Goal: Task Accomplishment & Management: Complete application form

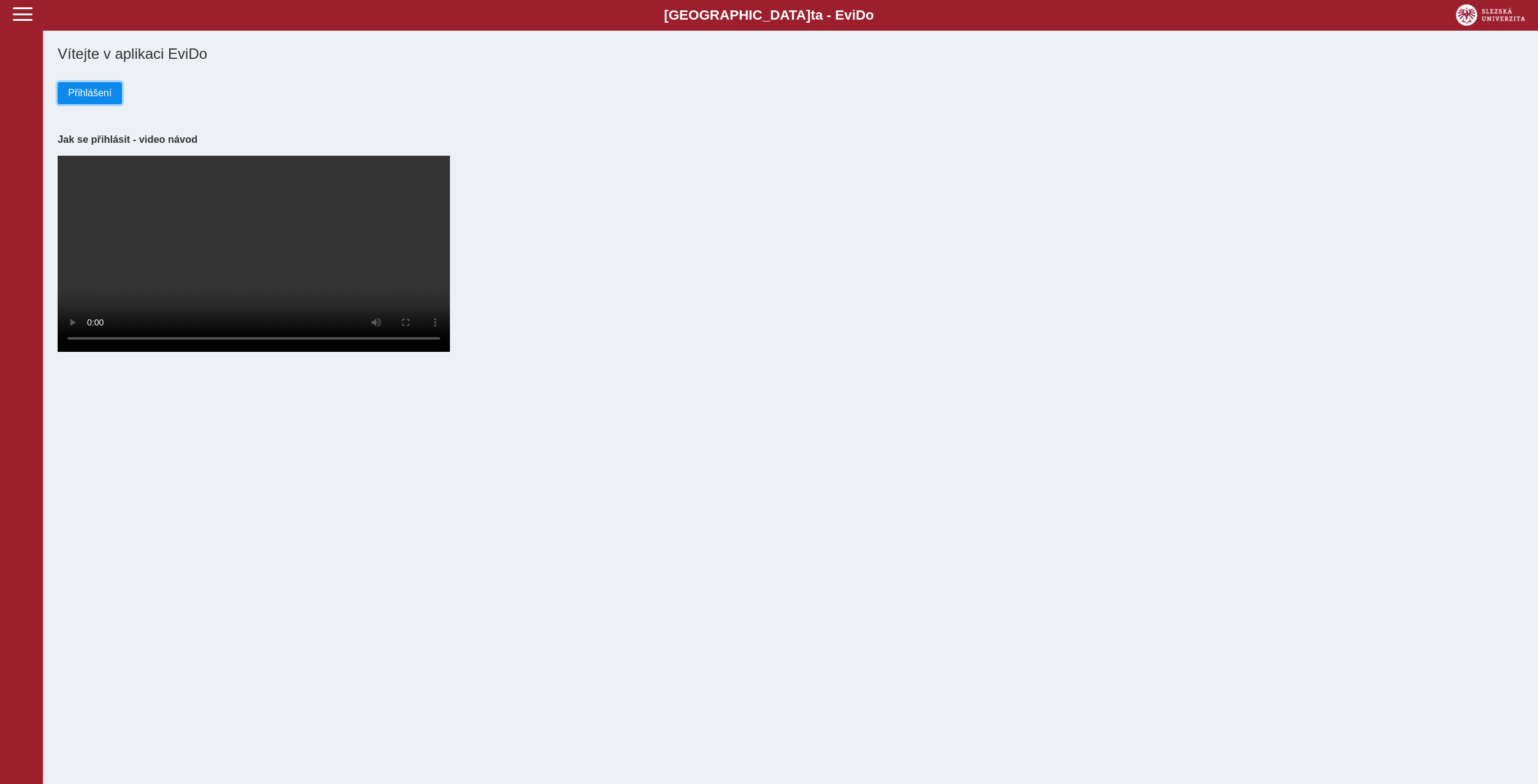
click at [105, 95] on span "Přihlášení" at bounding box center [90, 93] width 44 height 11
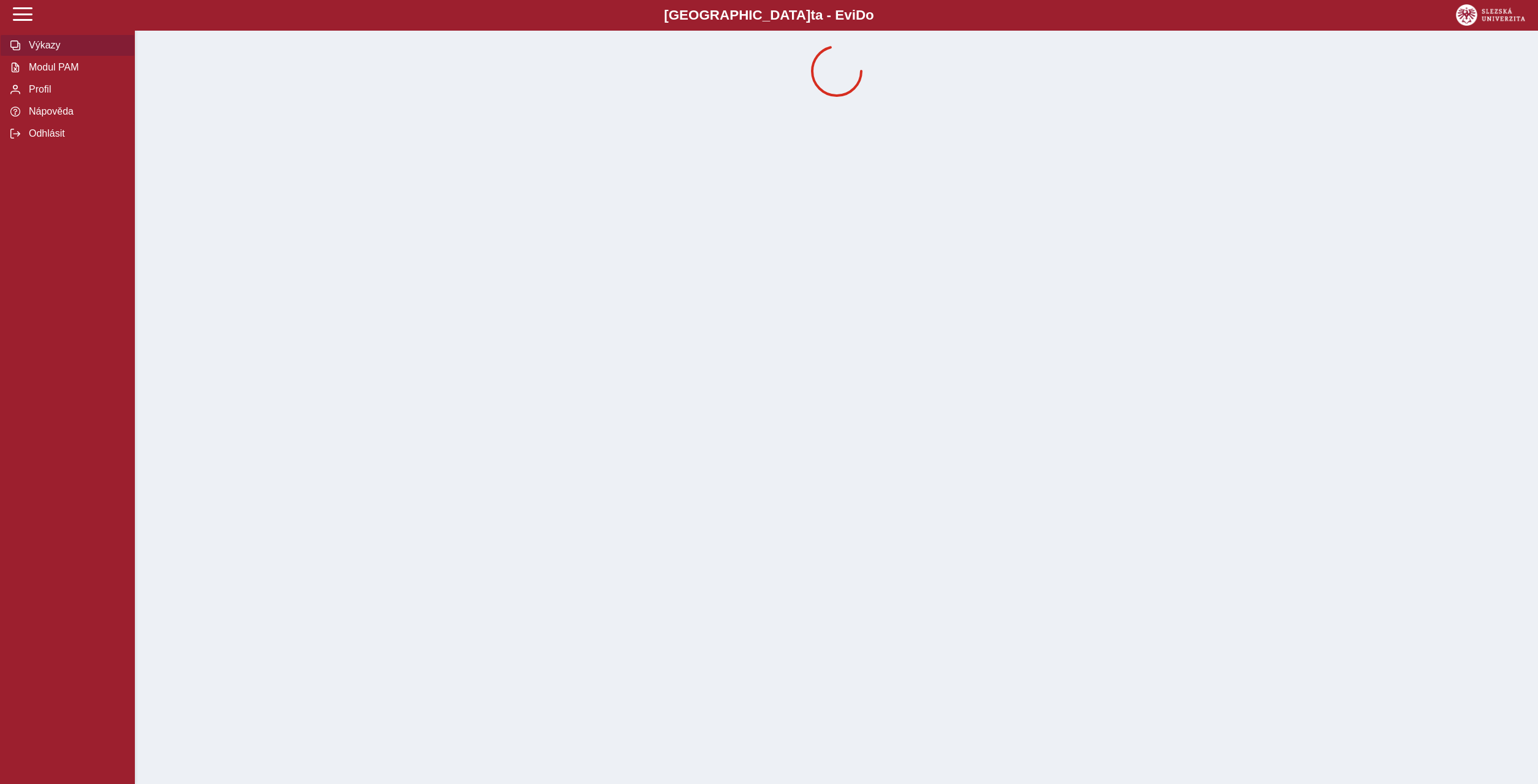
click at [59, 51] on span "Výkazy" at bounding box center [74, 45] width 99 height 11
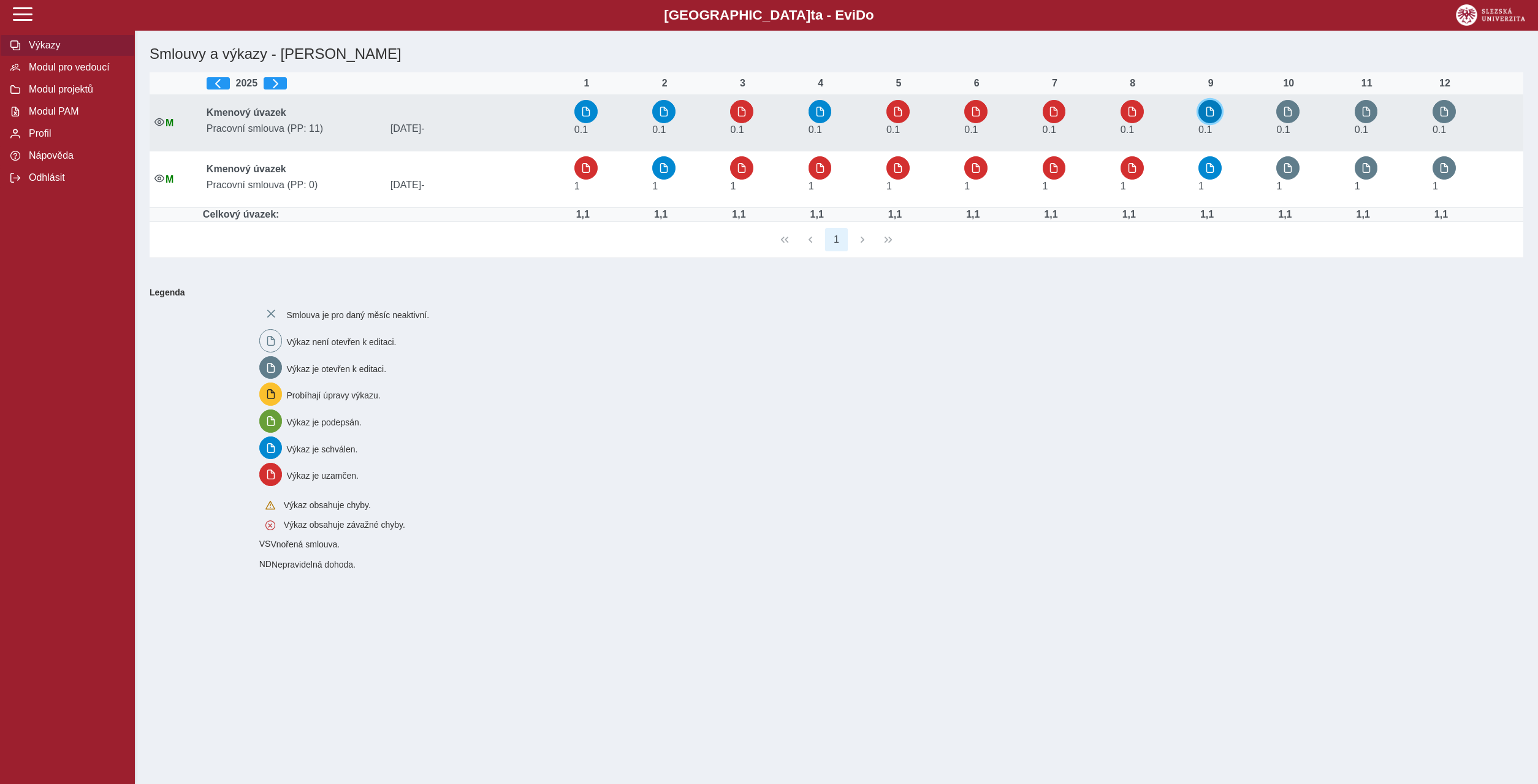
click at [1215, 107] on span "button" at bounding box center [1210, 112] width 10 height 10
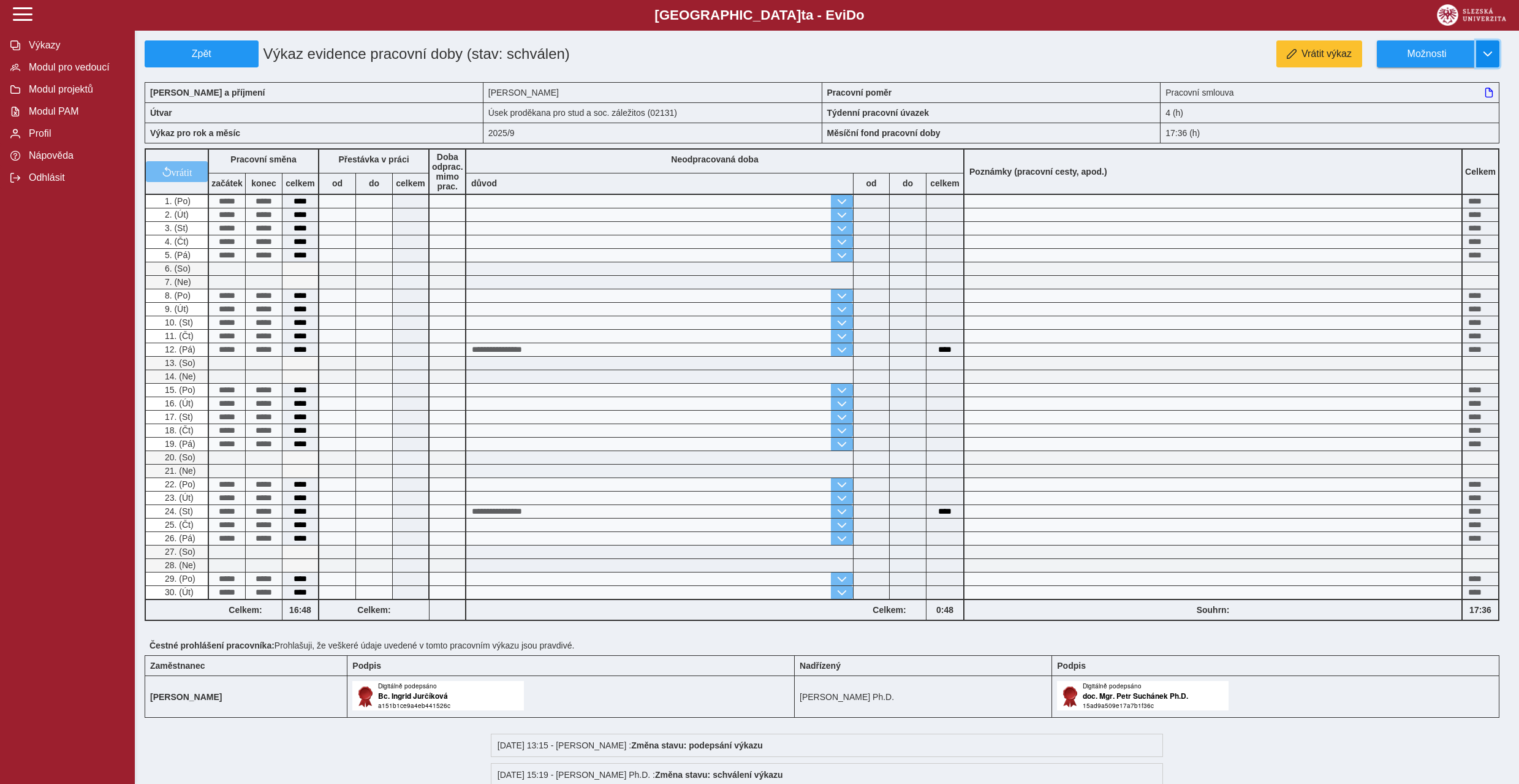
click at [1494, 54] on button "button" at bounding box center [1487, 54] width 23 height 27
click at [1441, 108] on span "Stáhnout PDF" at bounding box center [1433, 107] width 62 height 10
click at [206, 54] on span "Zpět" at bounding box center [201, 54] width 103 height 11
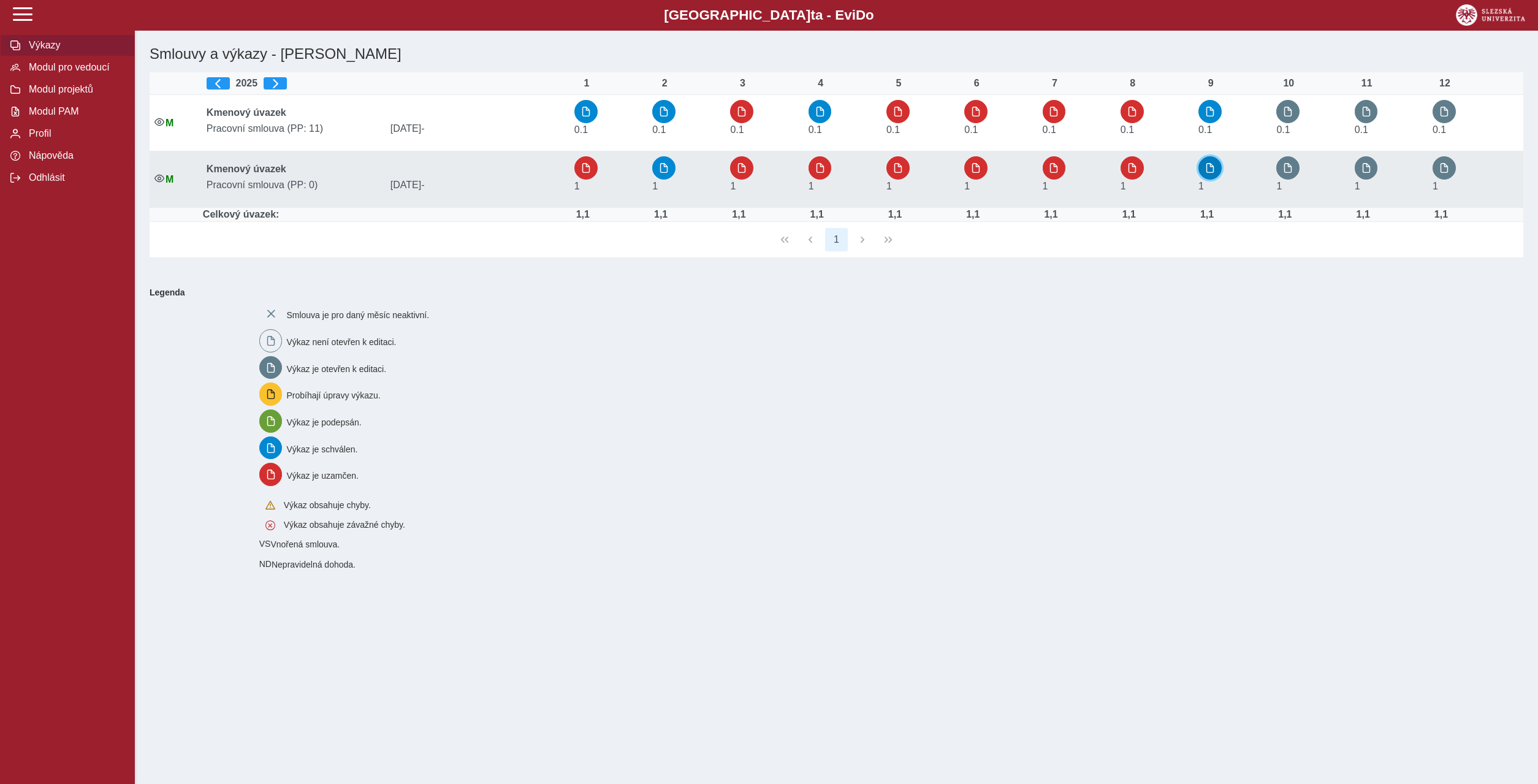
click at [1209, 165] on span "button" at bounding box center [1210, 168] width 10 height 10
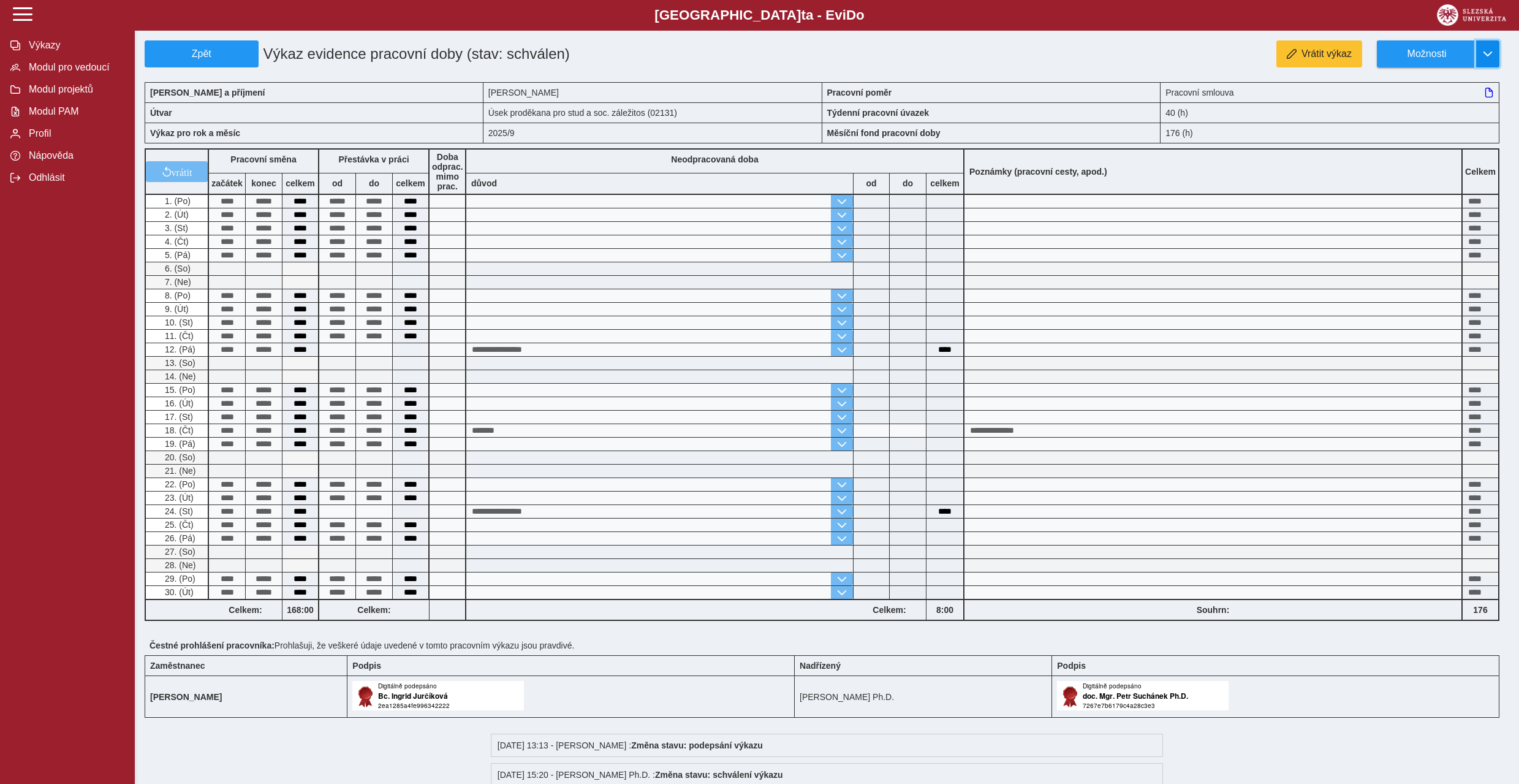
click at [1484, 59] on button "button" at bounding box center [1487, 54] width 23 height 27
click at [1436, 108] on span "Stáhnout PDF" at bounding box center [1433, 107] width 62 height 10
click at [78, 73] on span "Modul pro vedoucí" at bounding box center [74, 67] width 99 height 11
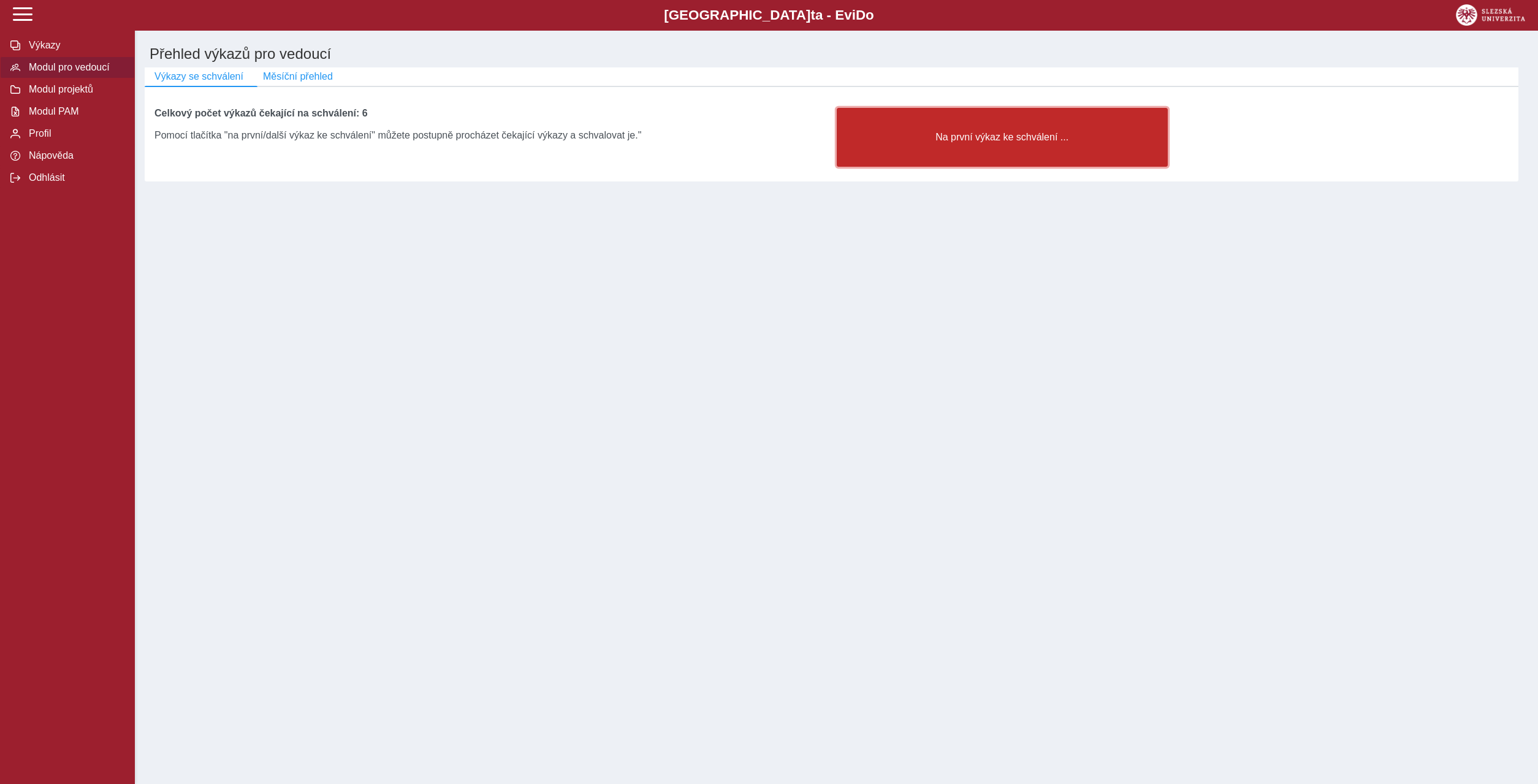
click at [987, 139] on span "Na první výkaz ke schválení ..." at bounding box center [1002, 137] width 310 height 11
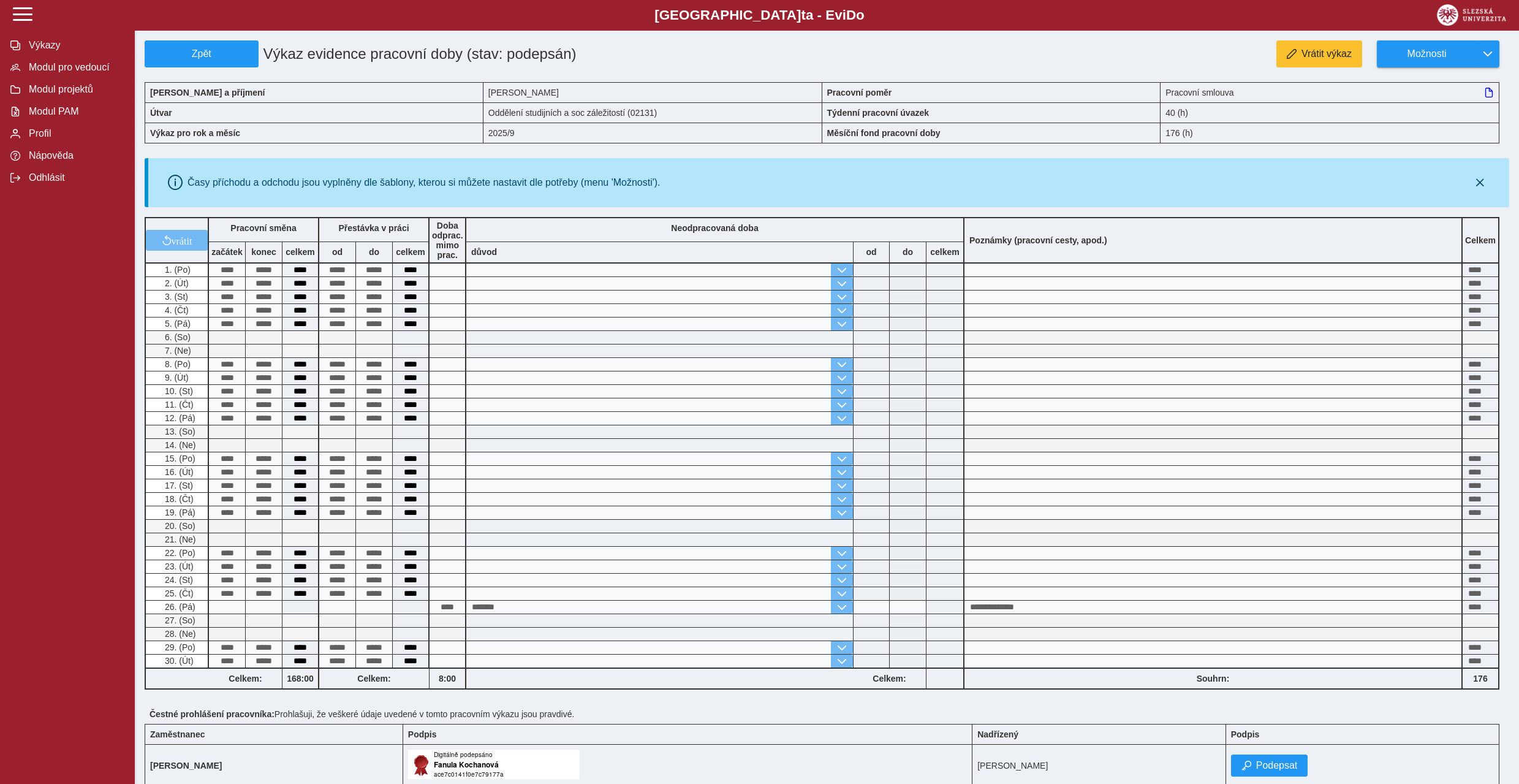
scroll to position [132, 0]
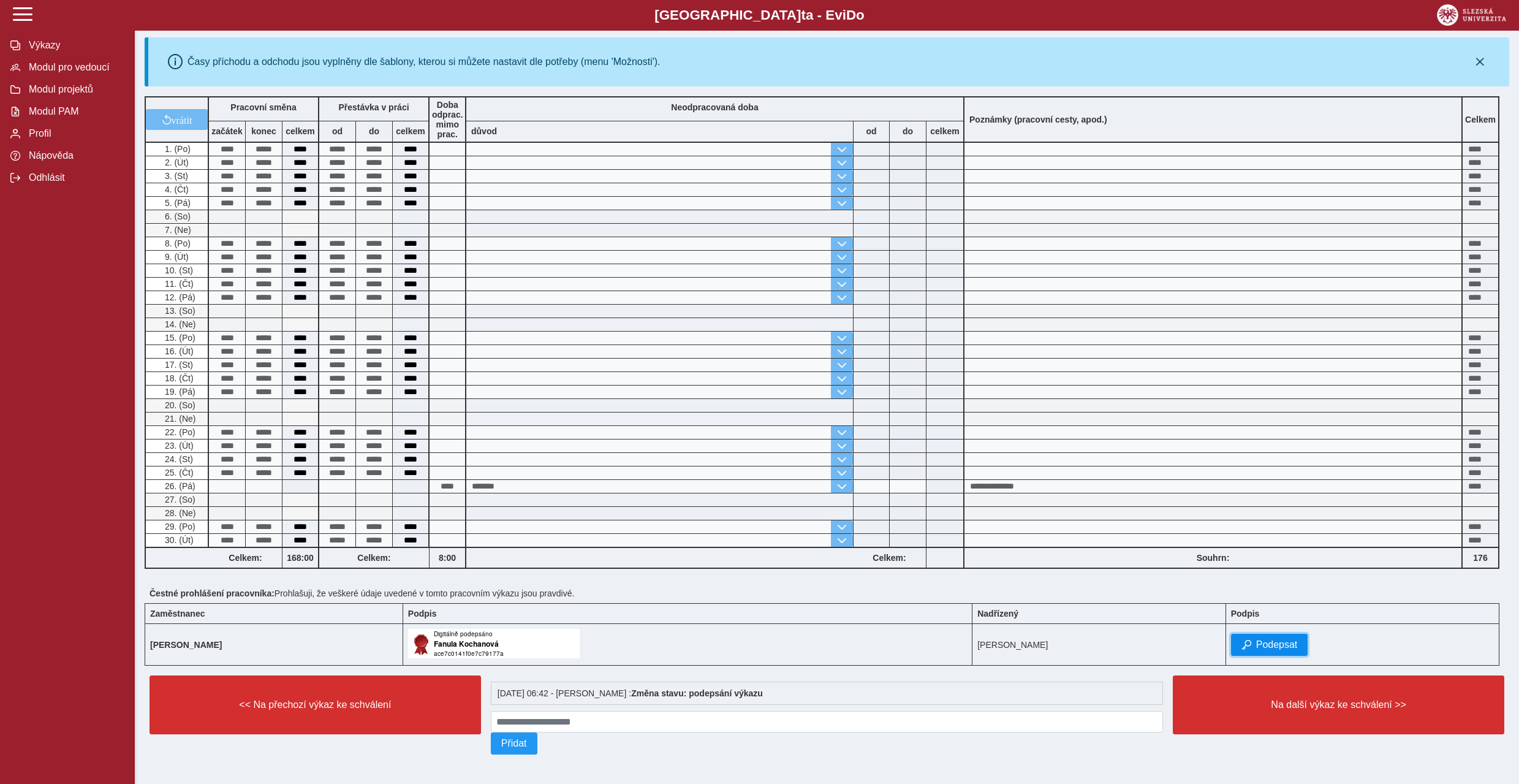
click at [1287, 639] on span "Podepsat" at bounding box center [1277, 644] width 42 height 11
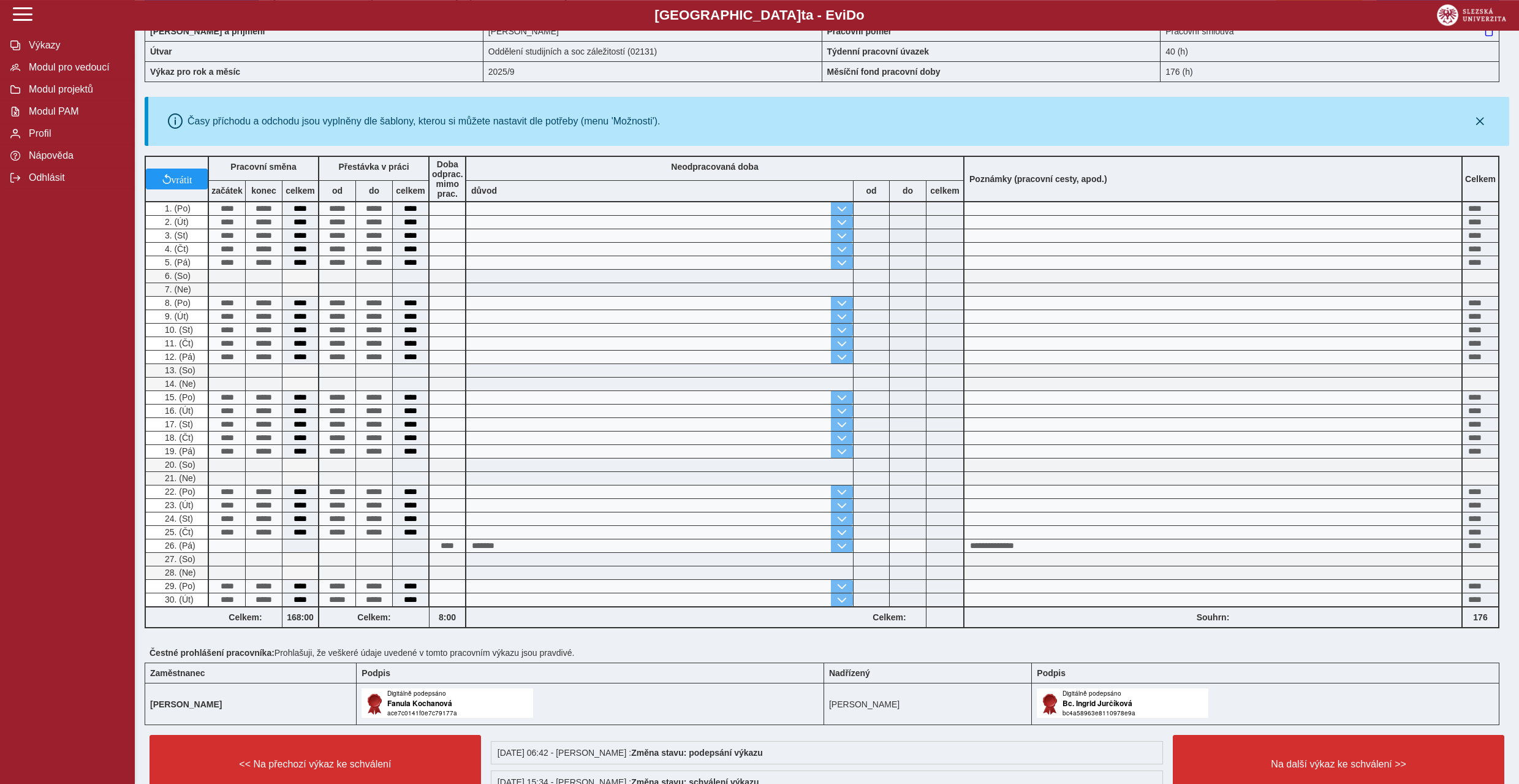
scroll to position [0, 0]
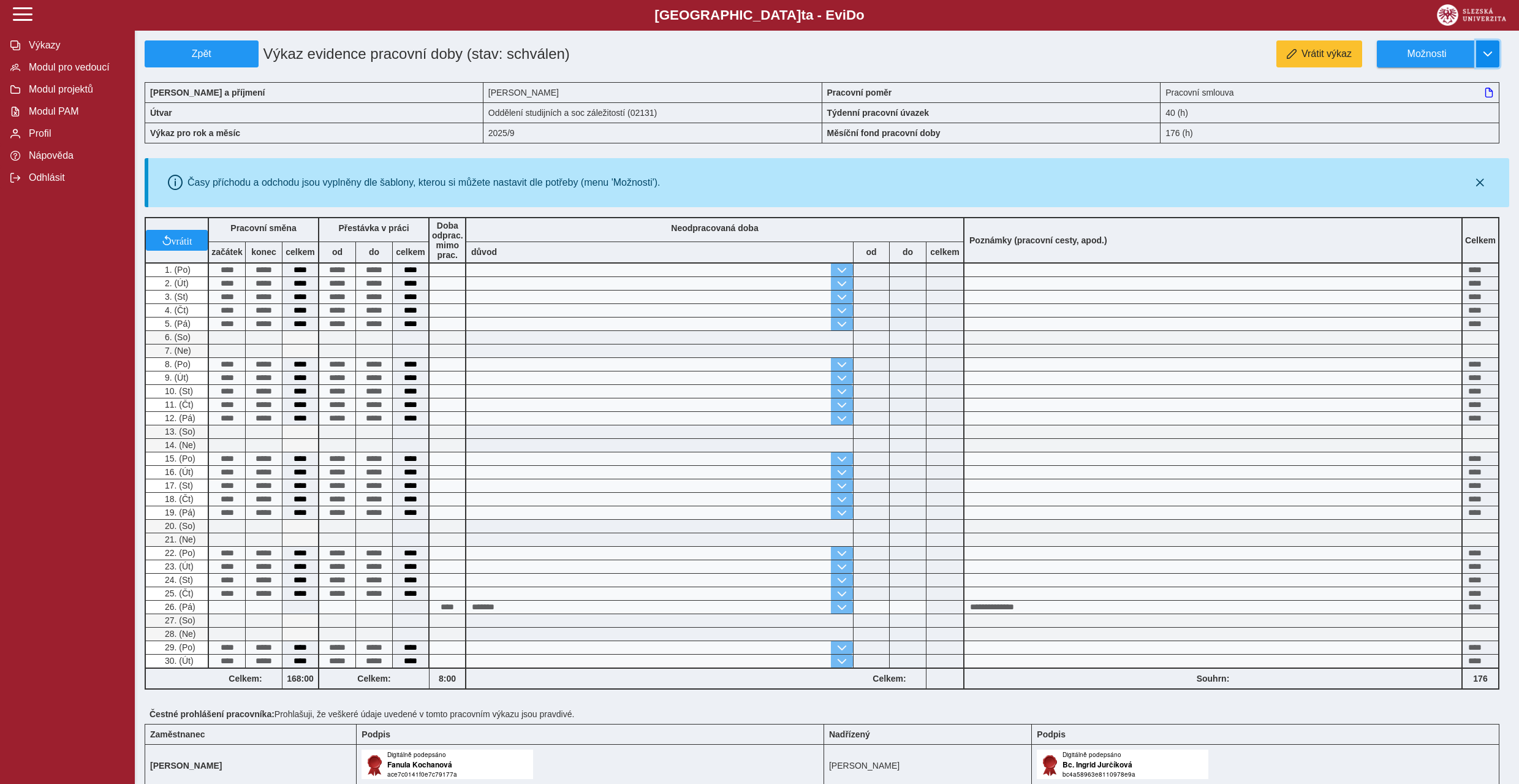
click at [1493, 52] on span "button" at bounding box center [1488, 54] width 10 height 10
click at [1439, 115] on link "Stáhnout PDF" at bounding box center [1438, 107] width 122 height 25
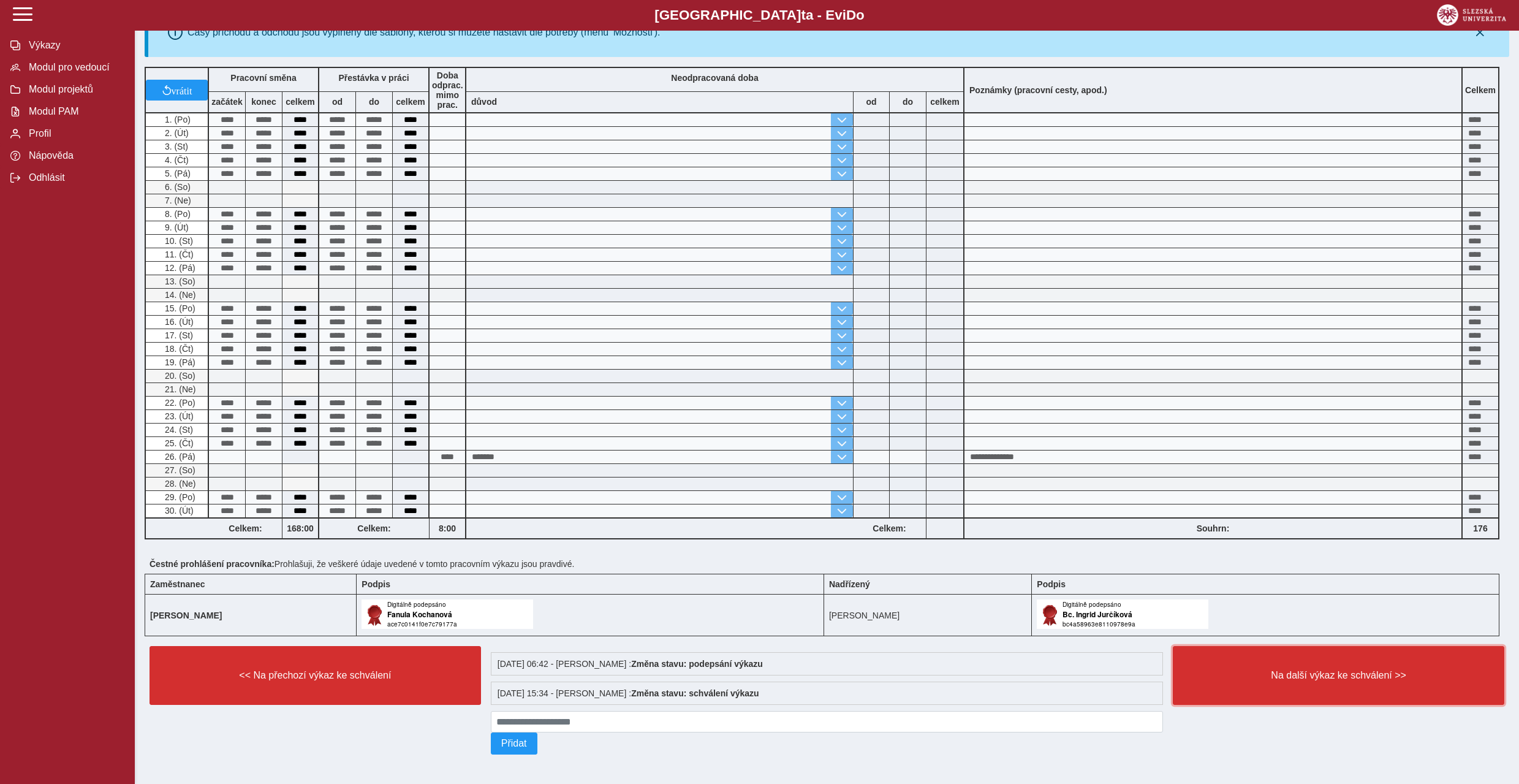
click at [1362, 670] on span "Na další výkaz ke schválení >>" at bounding box center [1339, 675] width 311 height 11
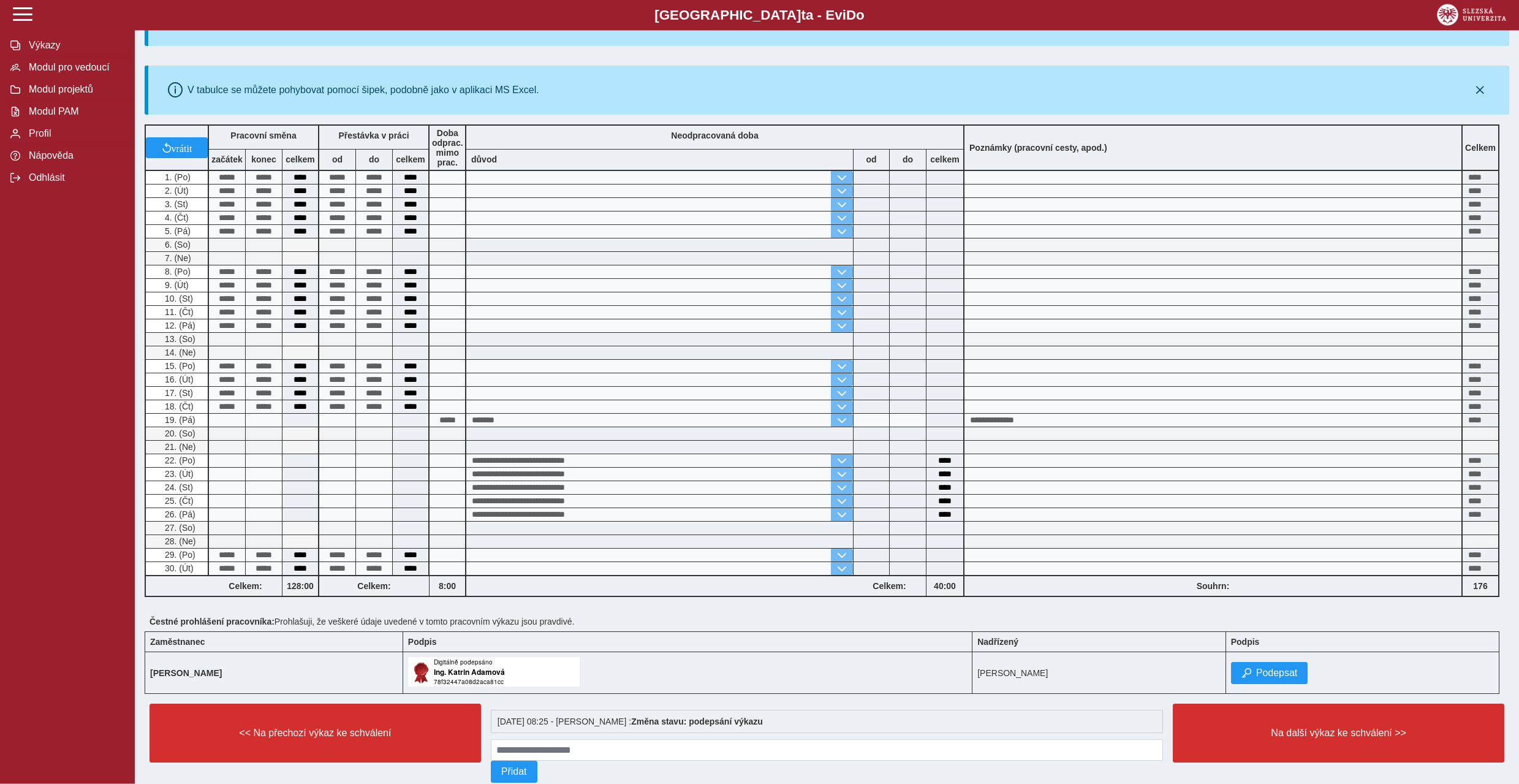
scroll to position [139, 0]
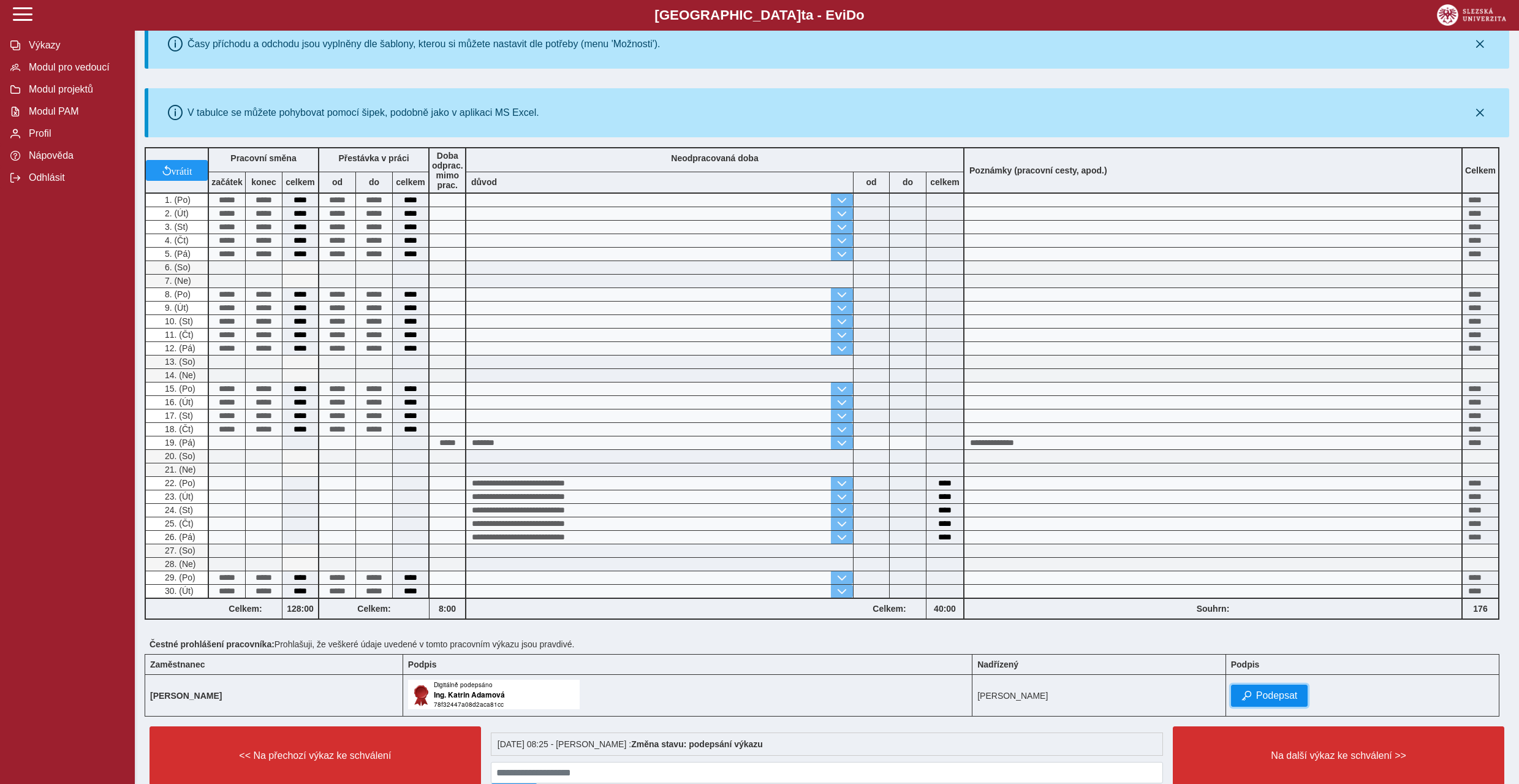
click at [1287, 701] on span "Podepsat" at bounding box center [1277, 695] width 42 height 11
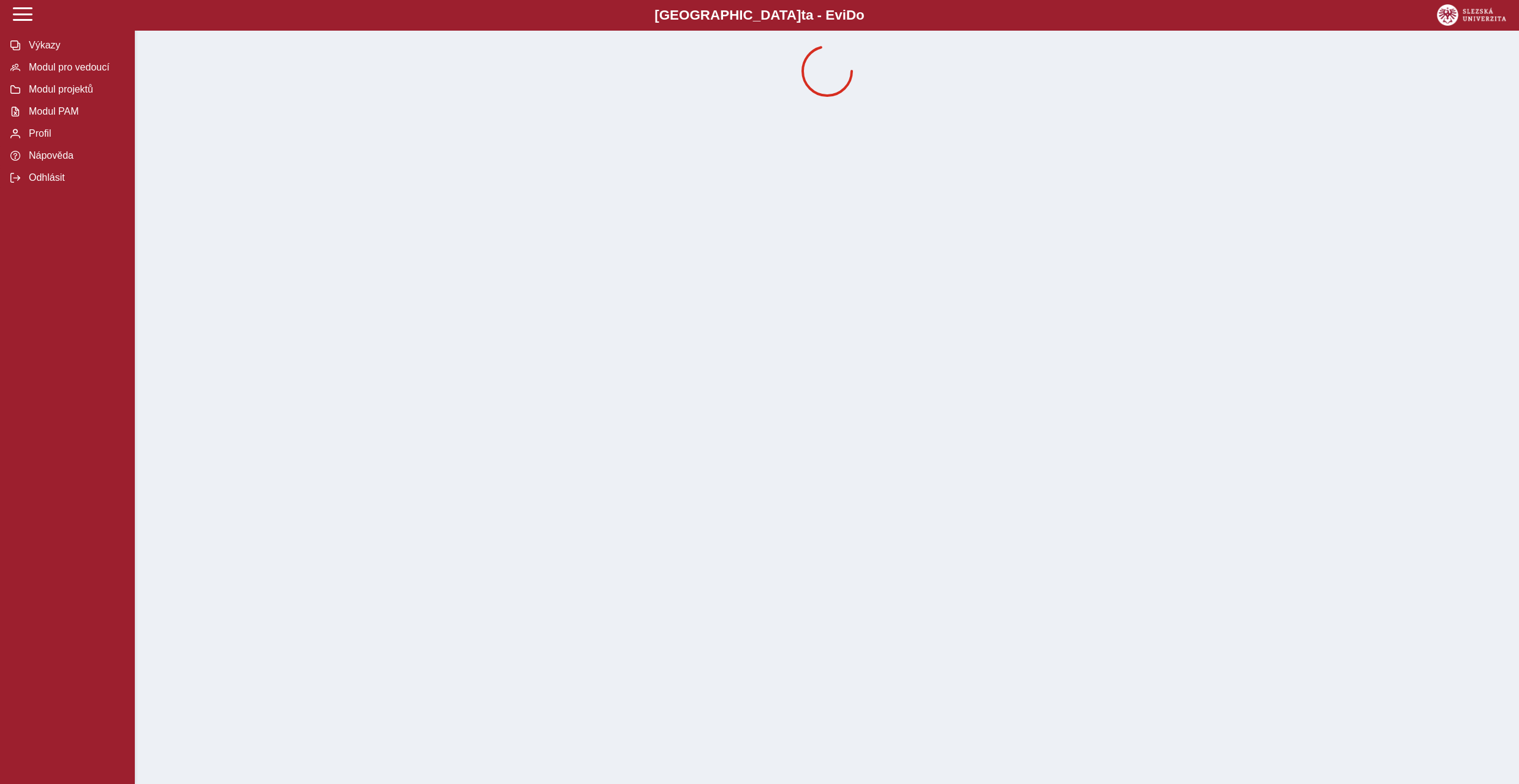
scroll to position [0, 0]
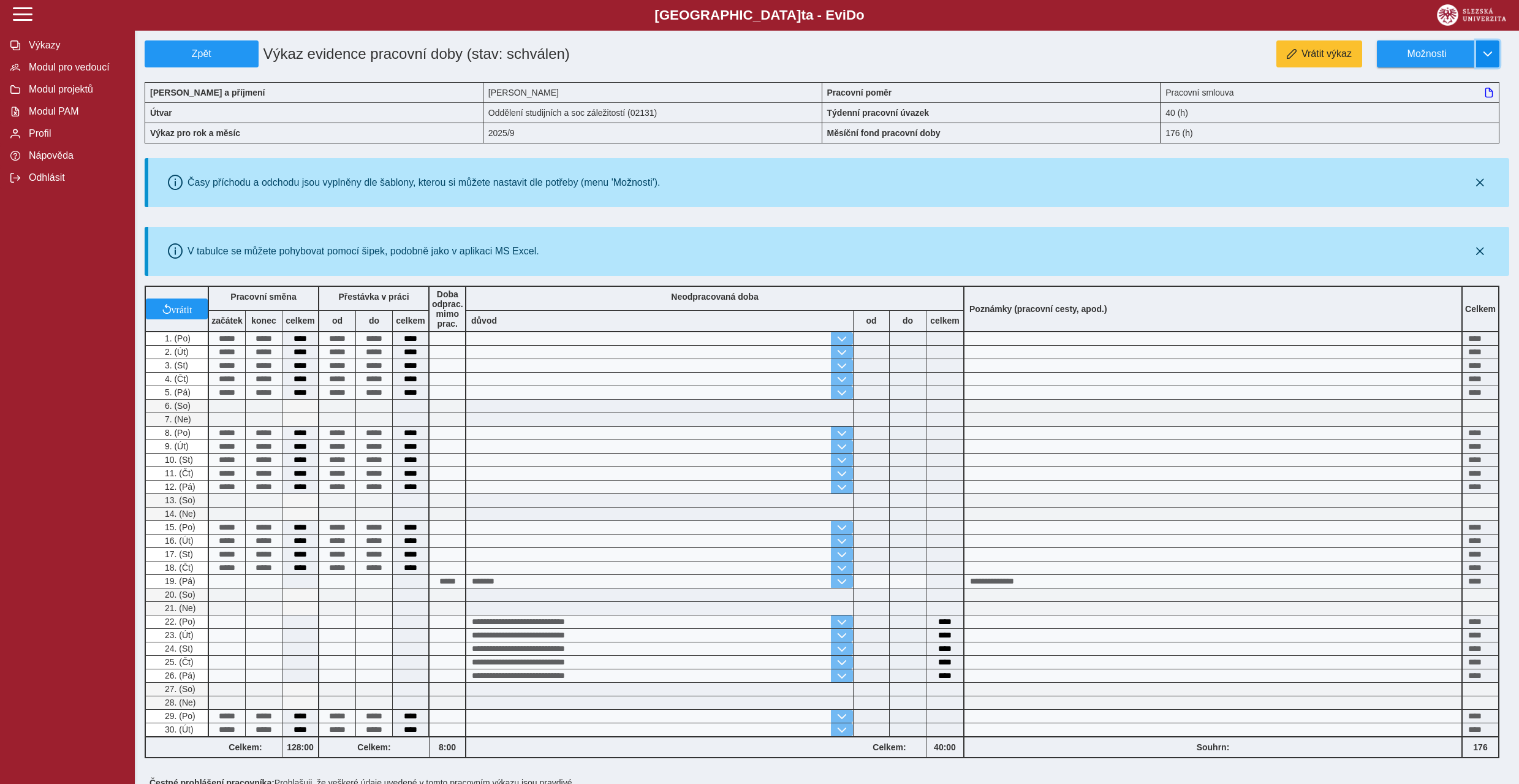
click at [1489, 56] on span "button" at bounding box center [1488, 54] width 10 height 10
click at [1421, 109] on span "Stáhnout PDF" at bounding box center [1433, 107] width 62 height 10
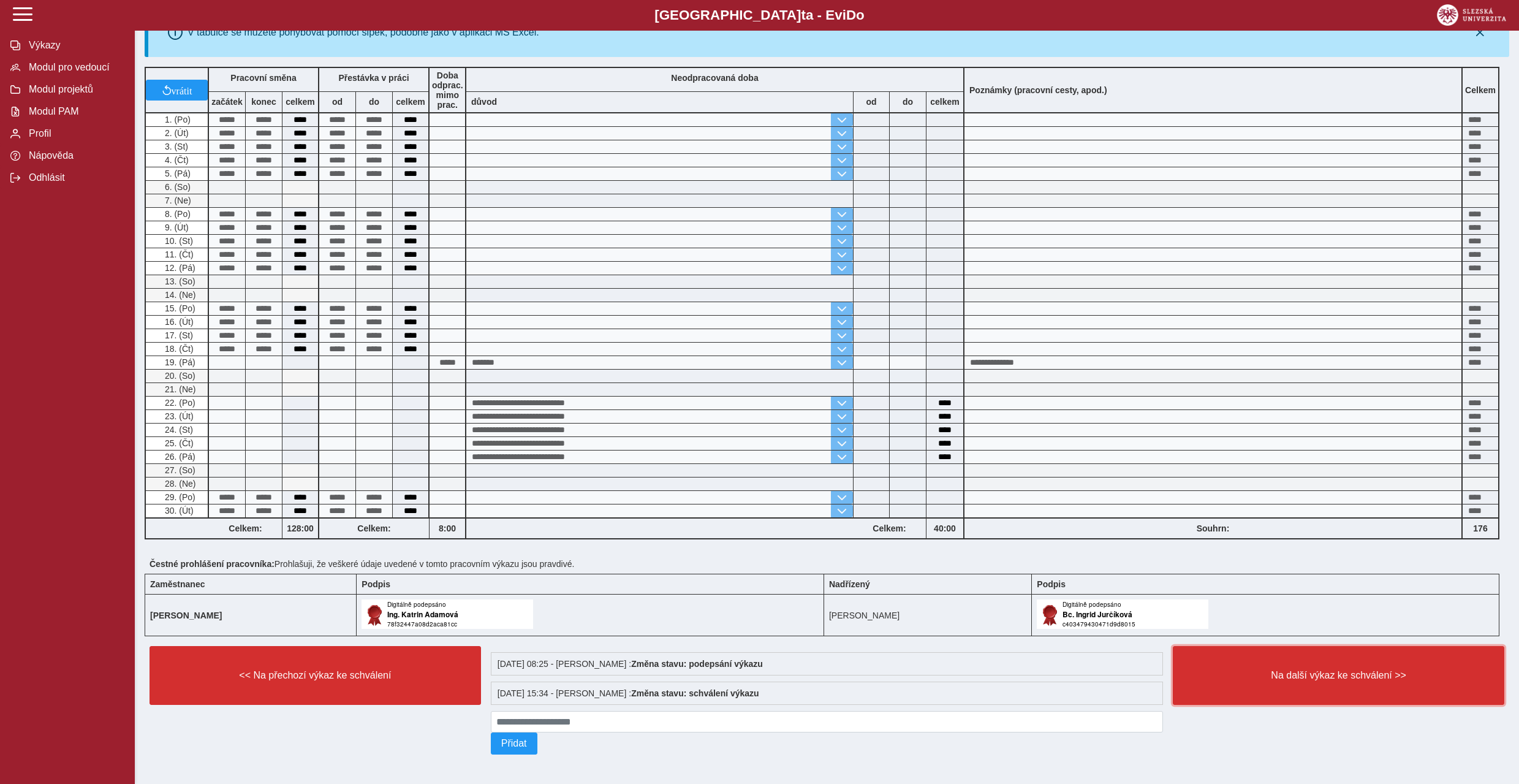
click at [1360, 673] on span "Na další výkaz ke schválení >>" at bounding box center [1339, 675] width 311 height 11
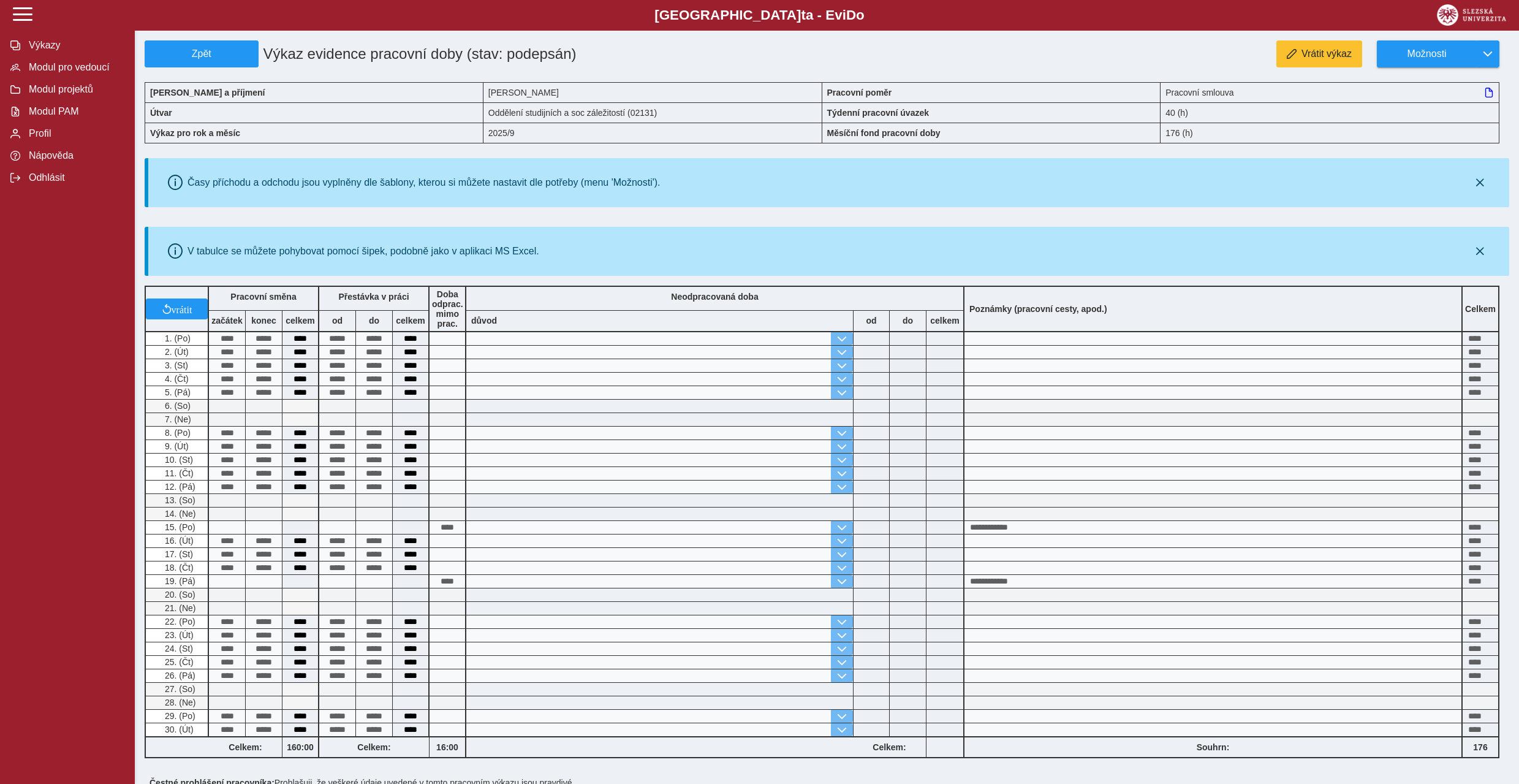
scroll to position [201, 0]
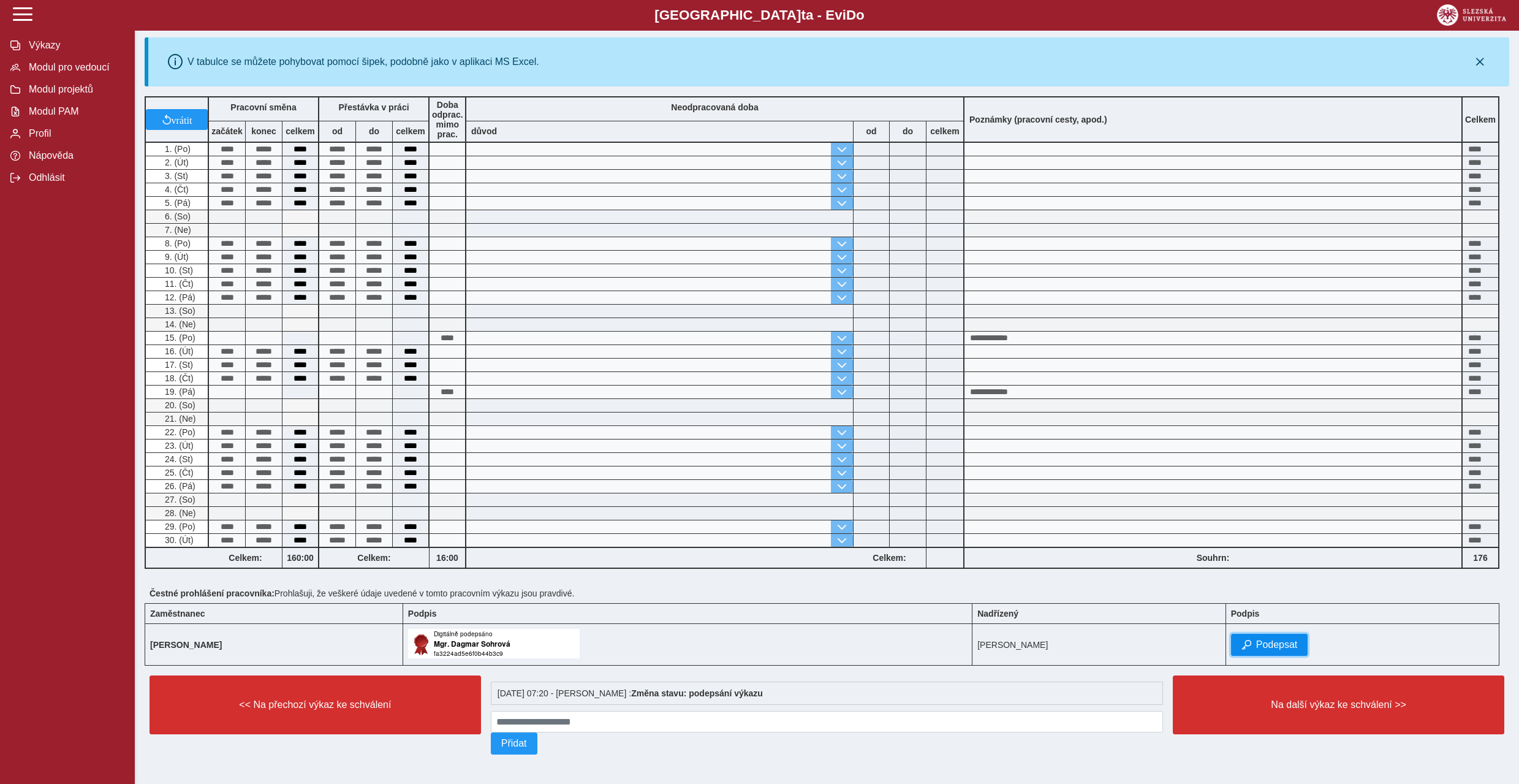
click at [1308, 645] on button "Podepsat" at bounding box center [1270, 645] width 77 height 22
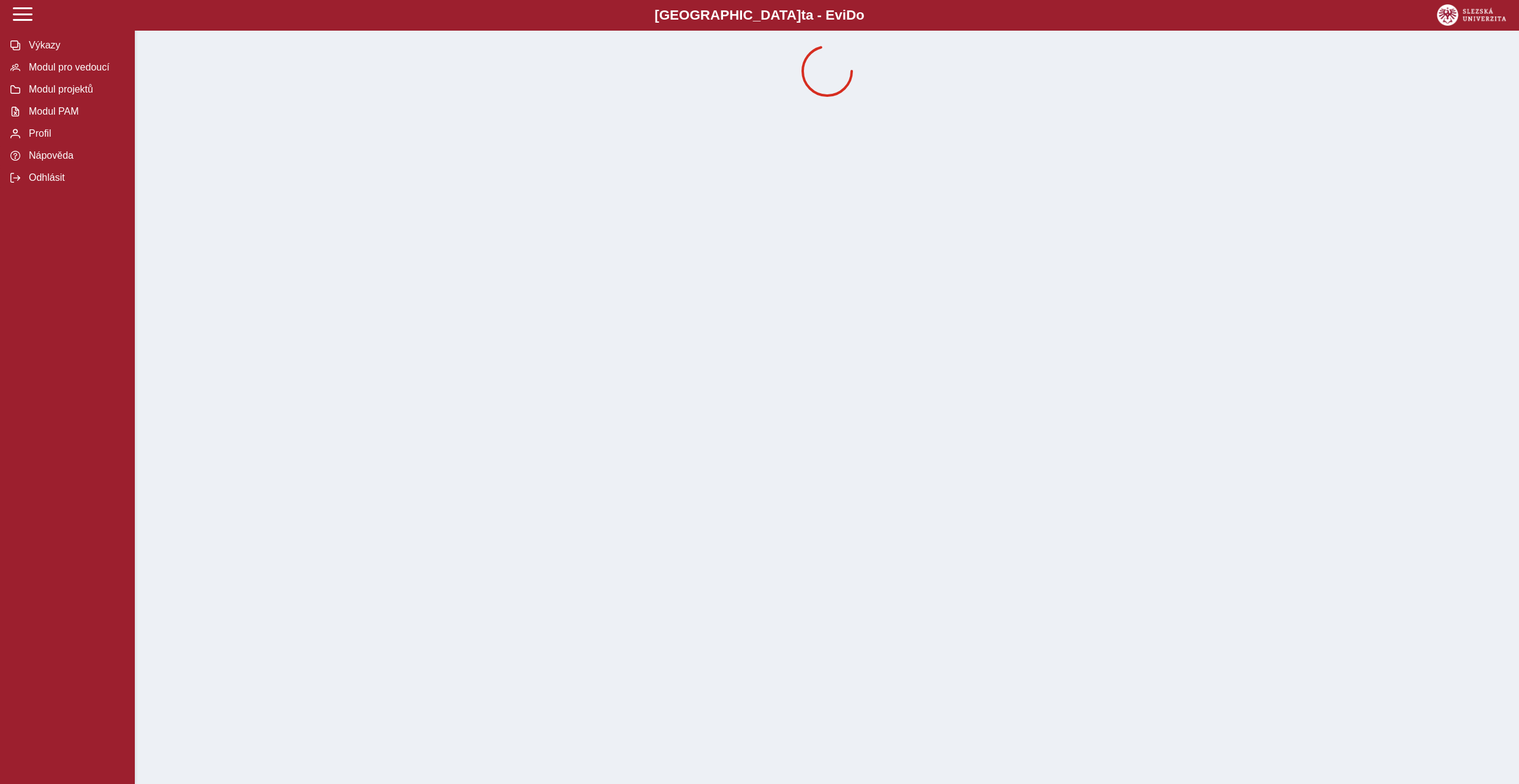
scroll to position [0, 0]
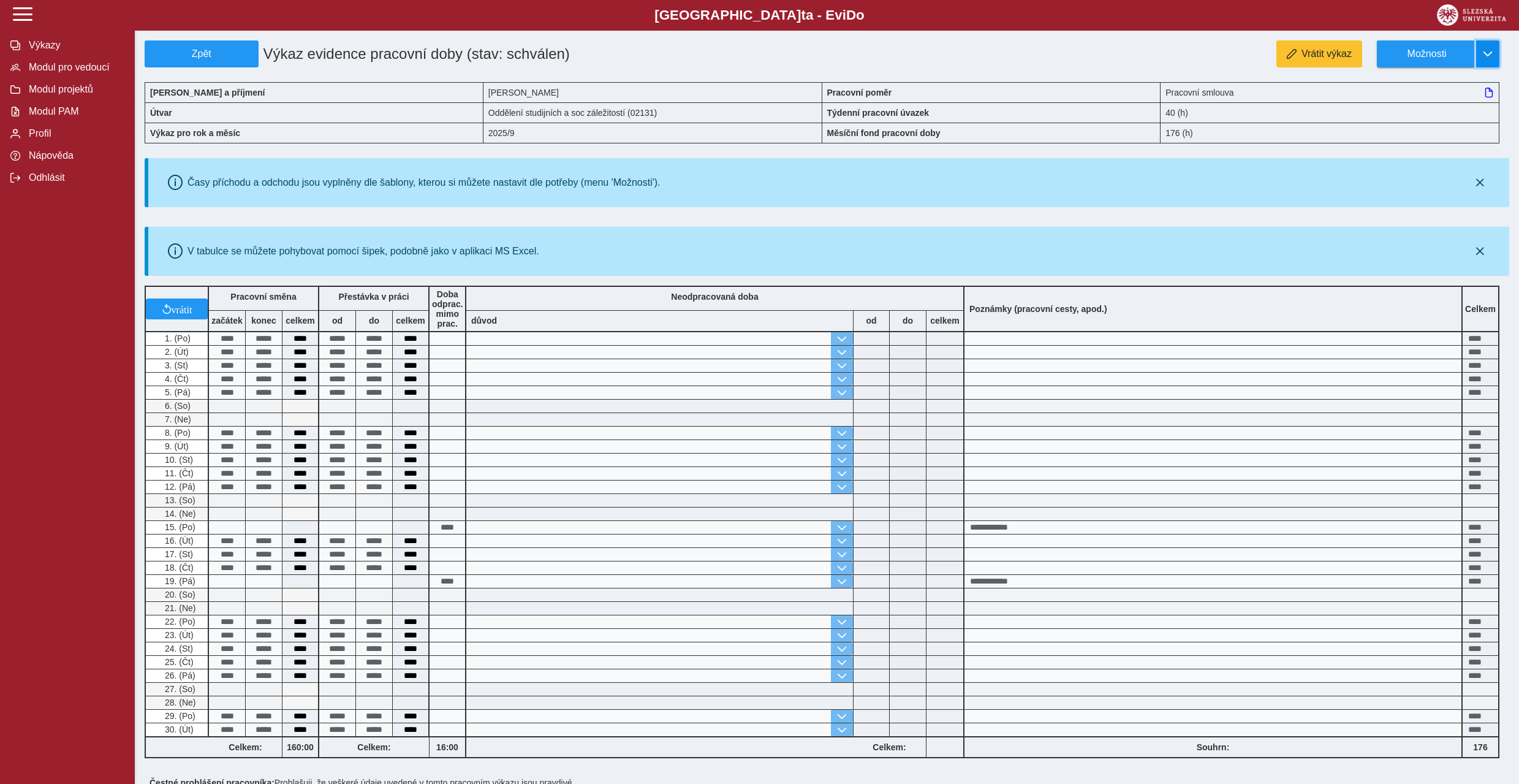
click at [1485, 55] on span "button" at bounding box center [1488, 54] width 10 height 10
click at [1426, 112] on span "Stáhnout PDF" at bounding box center [1433, 107] width 62 height 10
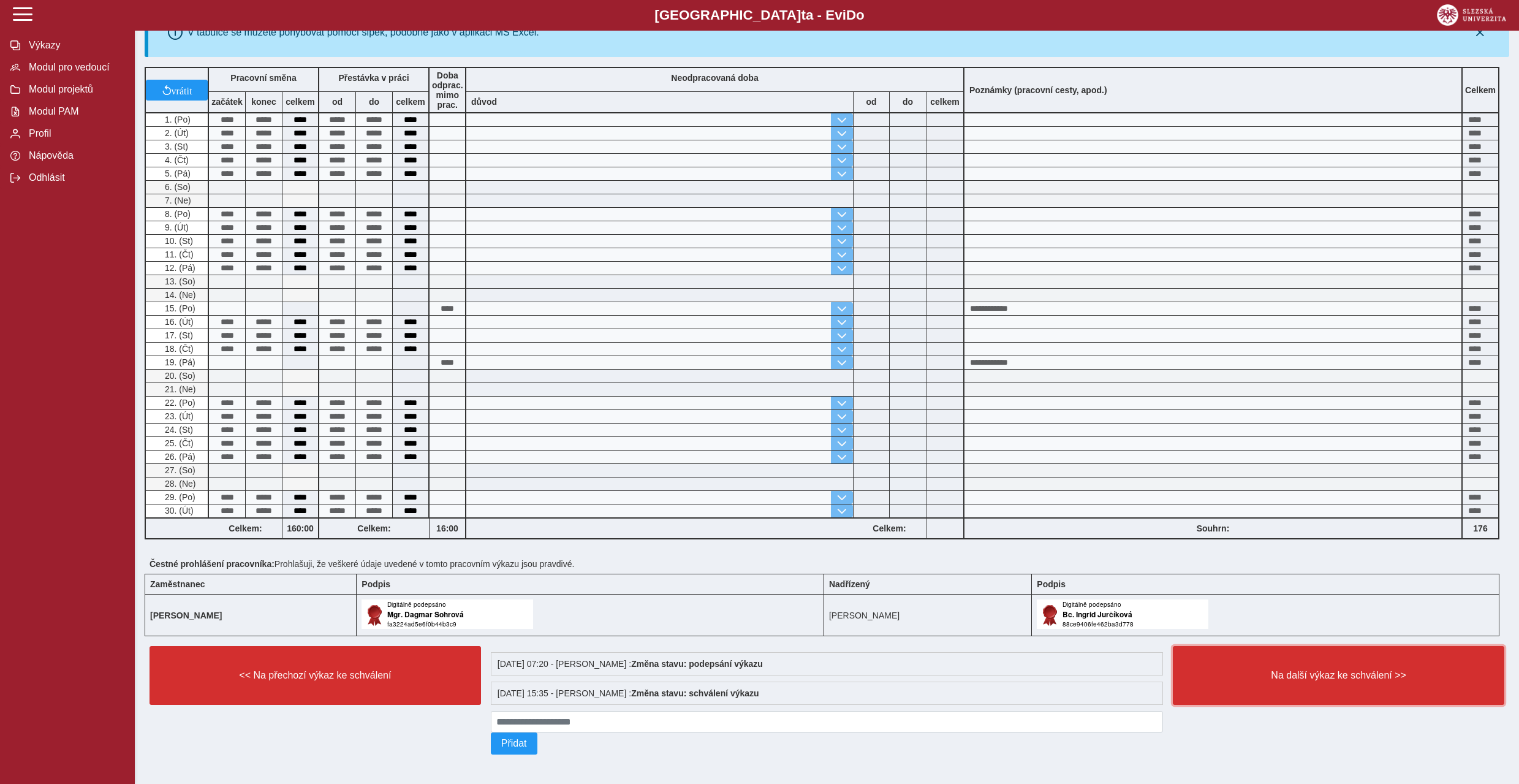
click at [1341, 689] on button "Na další výkaz ke schválení >>" at bounding box center [1339, 675] width 332 height 59
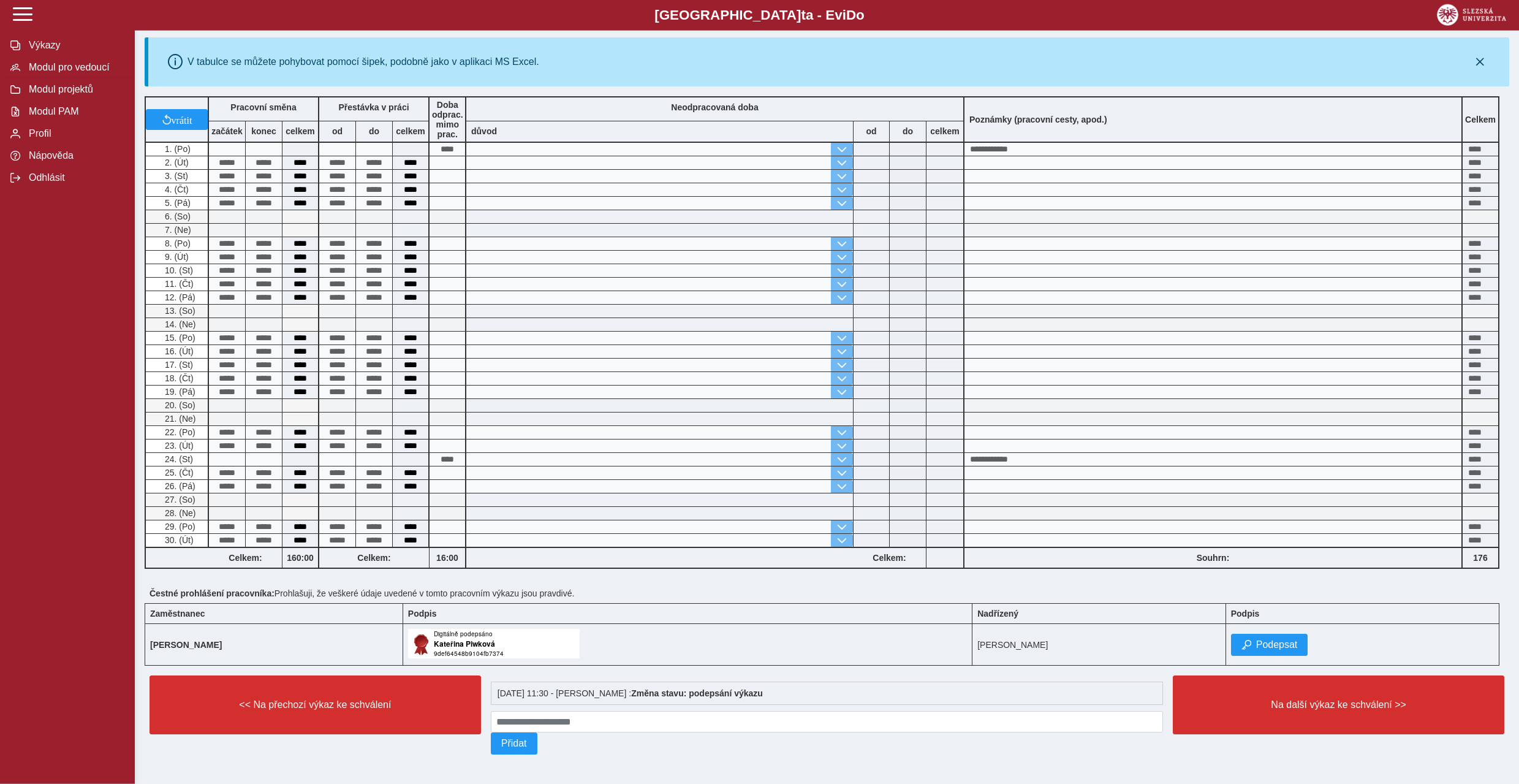
scroll to position [201, 0]
click at [1282, 639] on span "Podepsat" at bounding box center [1277, 644] width 42 height 11
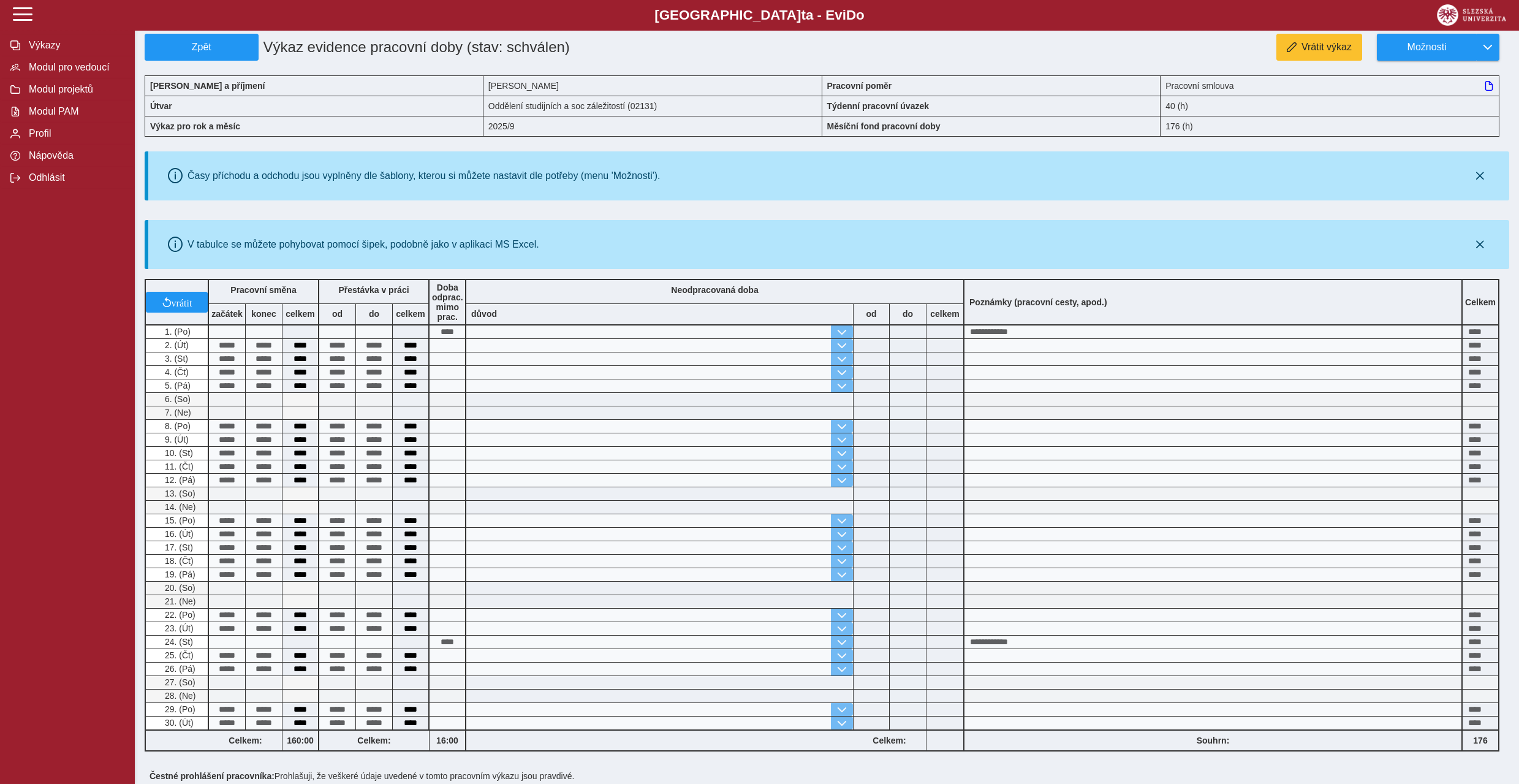
scroll to position [0, 0]
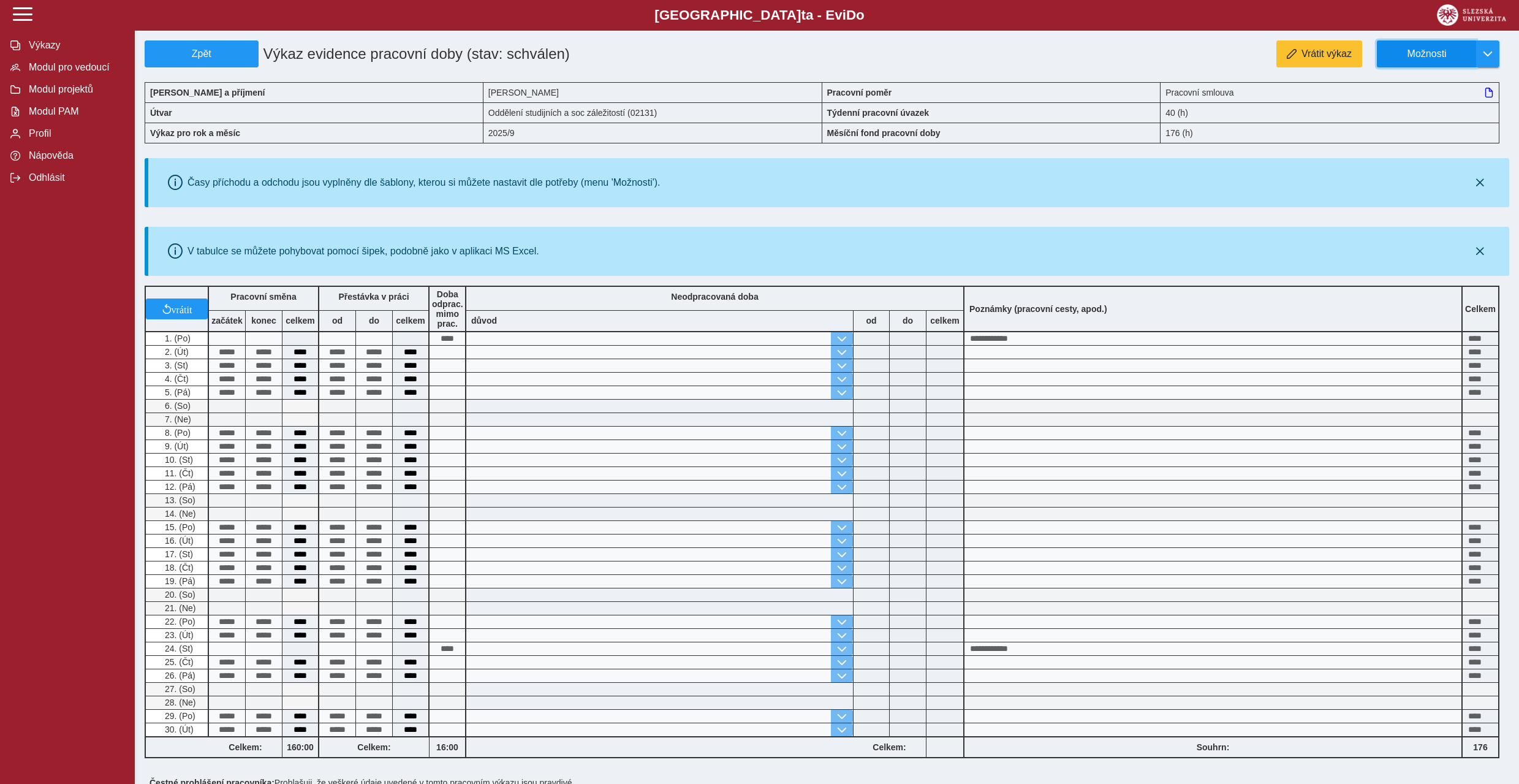
click at [1462, 59] on span "Možnosti" at bounding box center [1426, 54] width 79 height 11
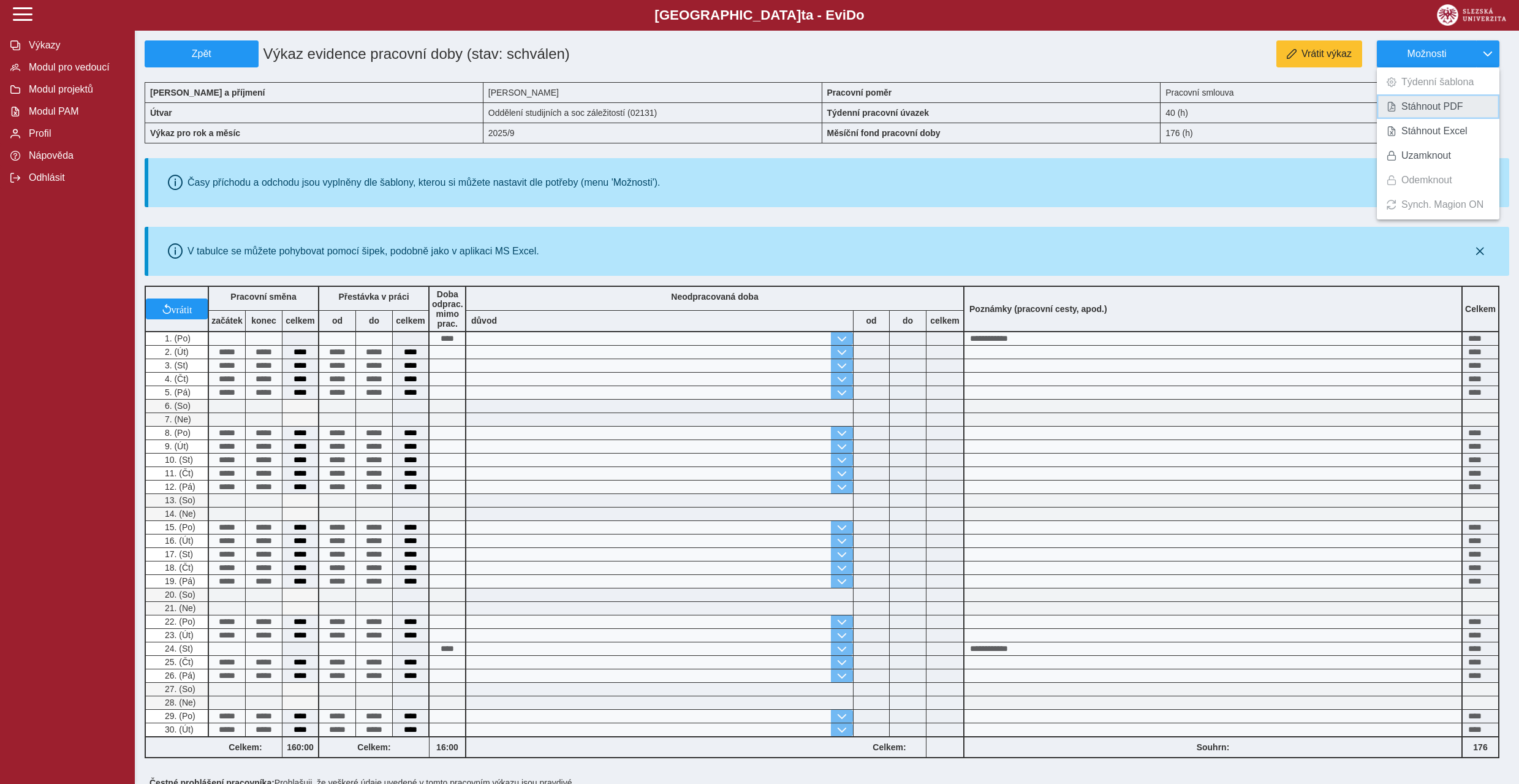
click at [1430, 108] on span "Stáhnout PDF" at bounding box center [1433, 107] width 62 height 10
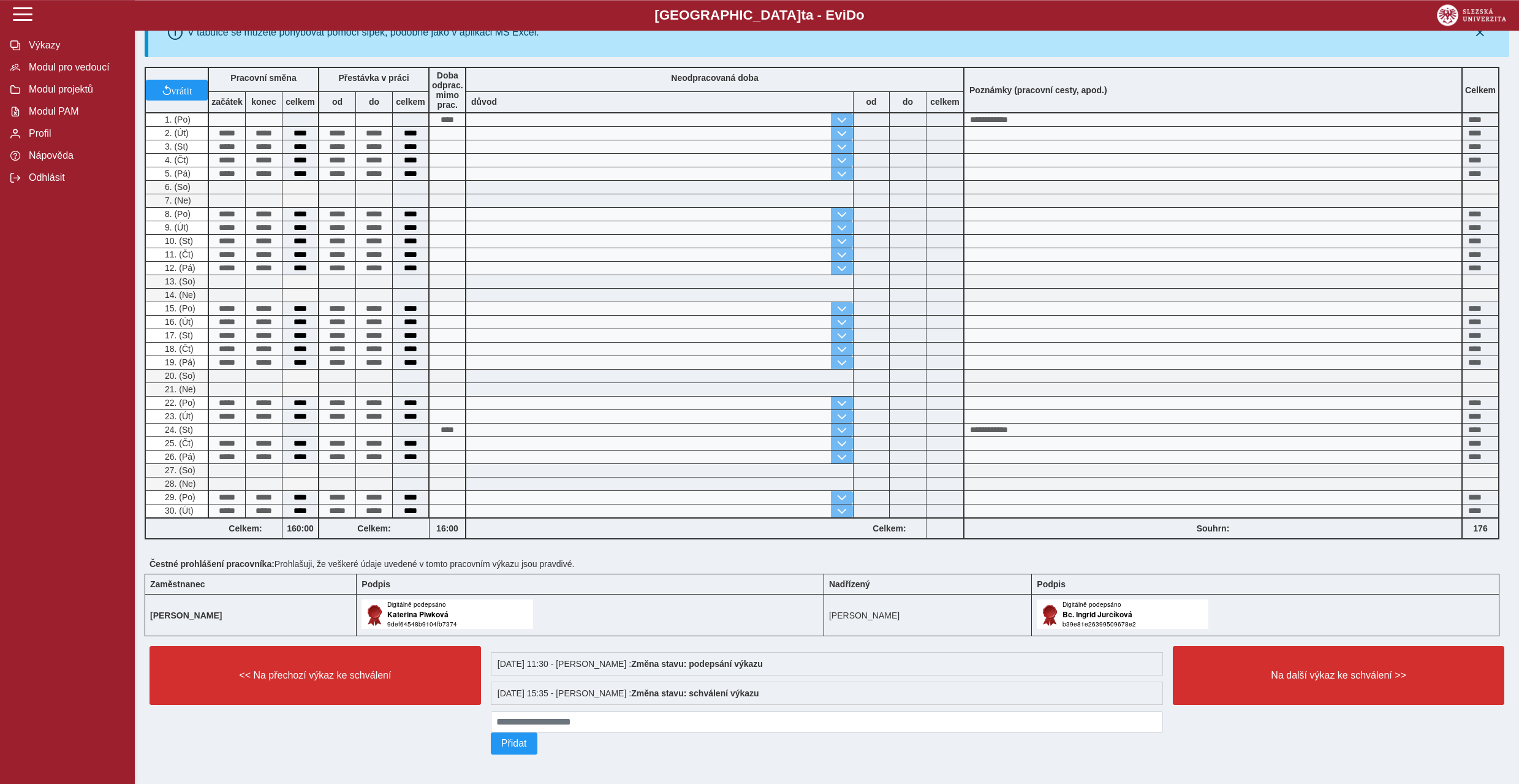
scroll to position [231, 0]
click at [1323, 671] on span "Na další výkaz ke schválení >>" at bounding box center [1339, 675] width 311 height 11
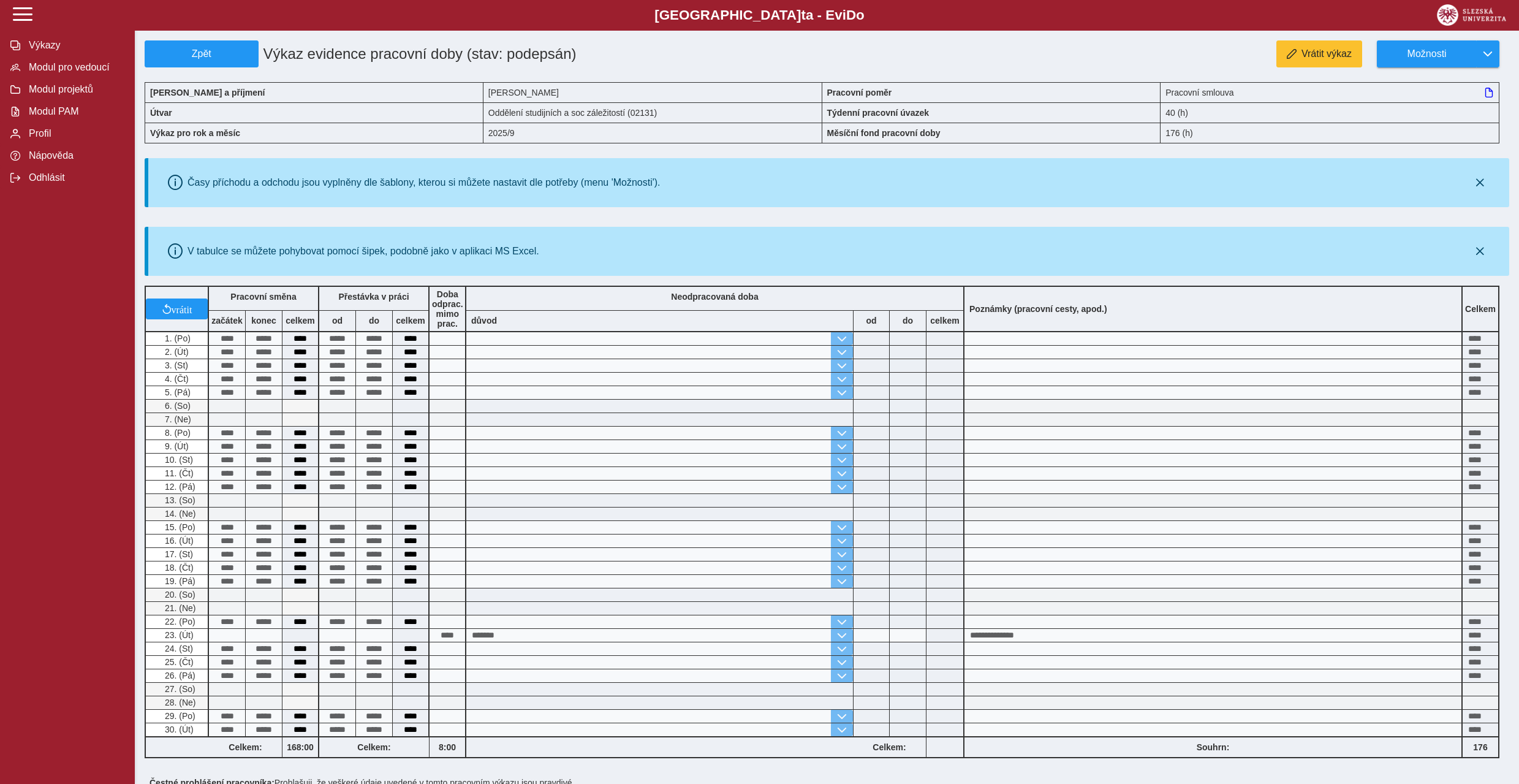
scroll to position [201, 0]
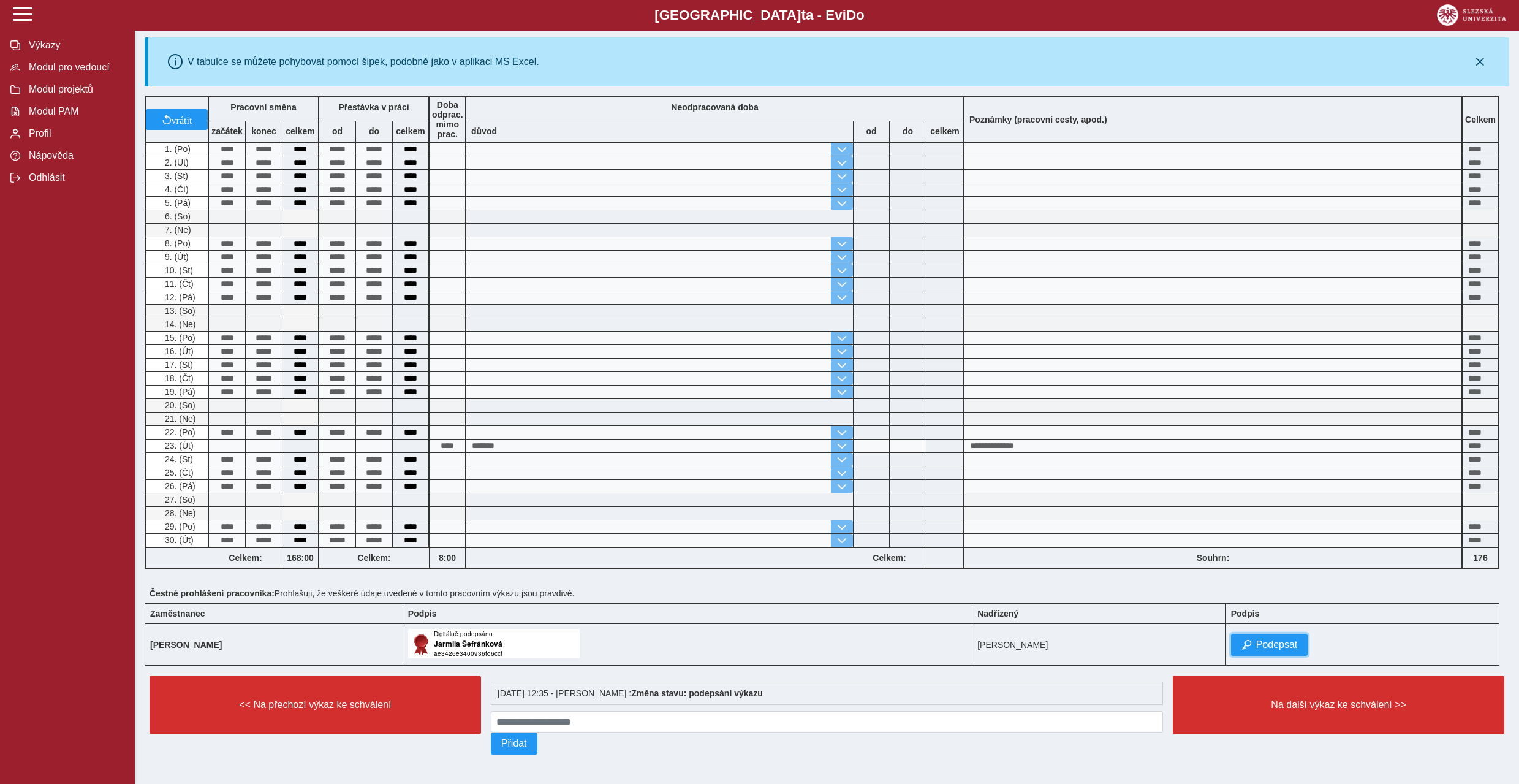
drag, startPoint x: 1291, startPoint y: 641, endPoint x: 1354, endPoint y: 611, distance: 69.8
click at [1294, 639] on span "Podepsat" at bounding box center [1277, 644] width 42 height 11
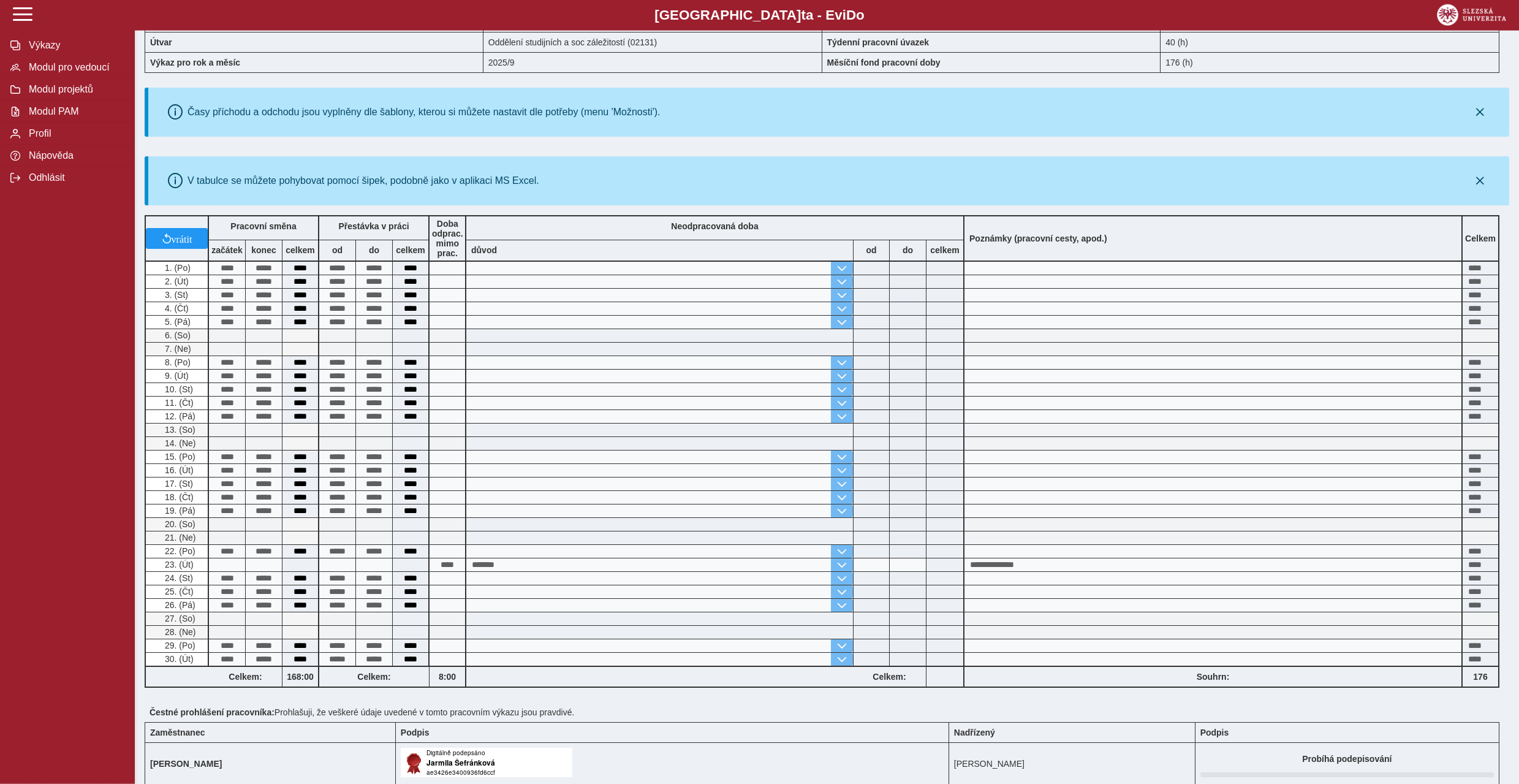
scroll to position [0, 0]
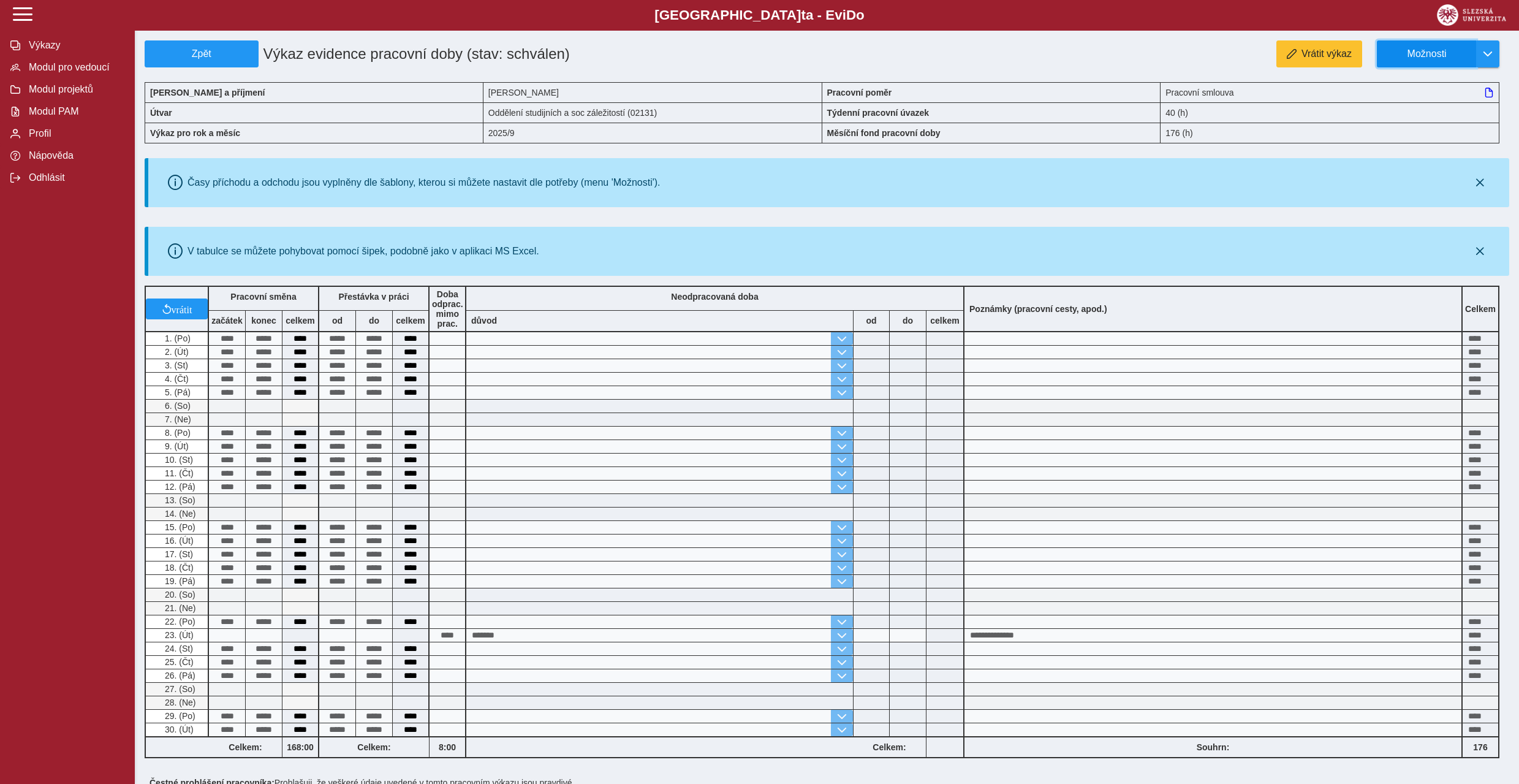
click at [1462, 61] on button "Možnosti" at bounding box center [1426, 54] width 99 height 27
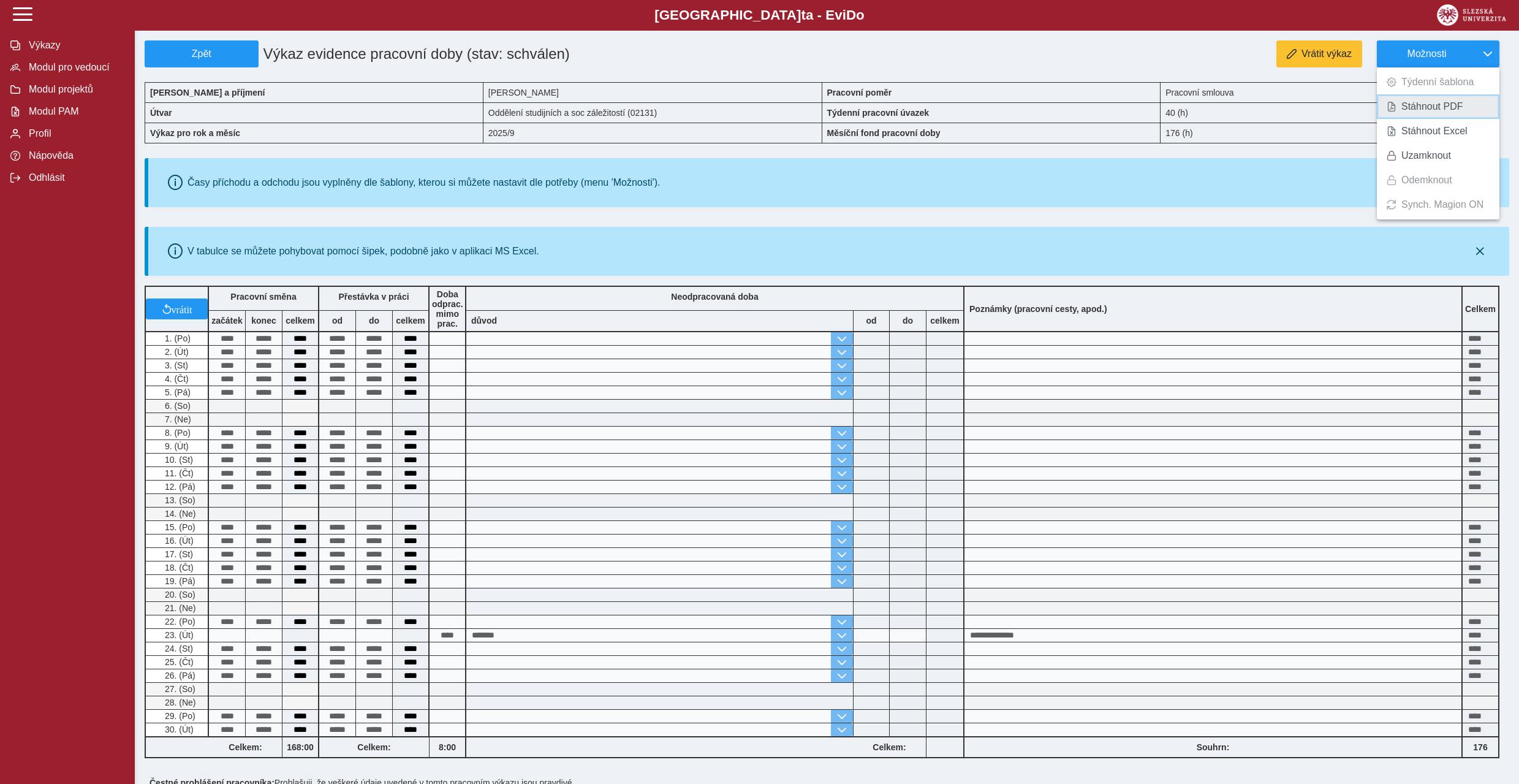
click at [1421, 112] on span "Stáhnout PDF" at bounding box center [1433, 107] width 62 height 10
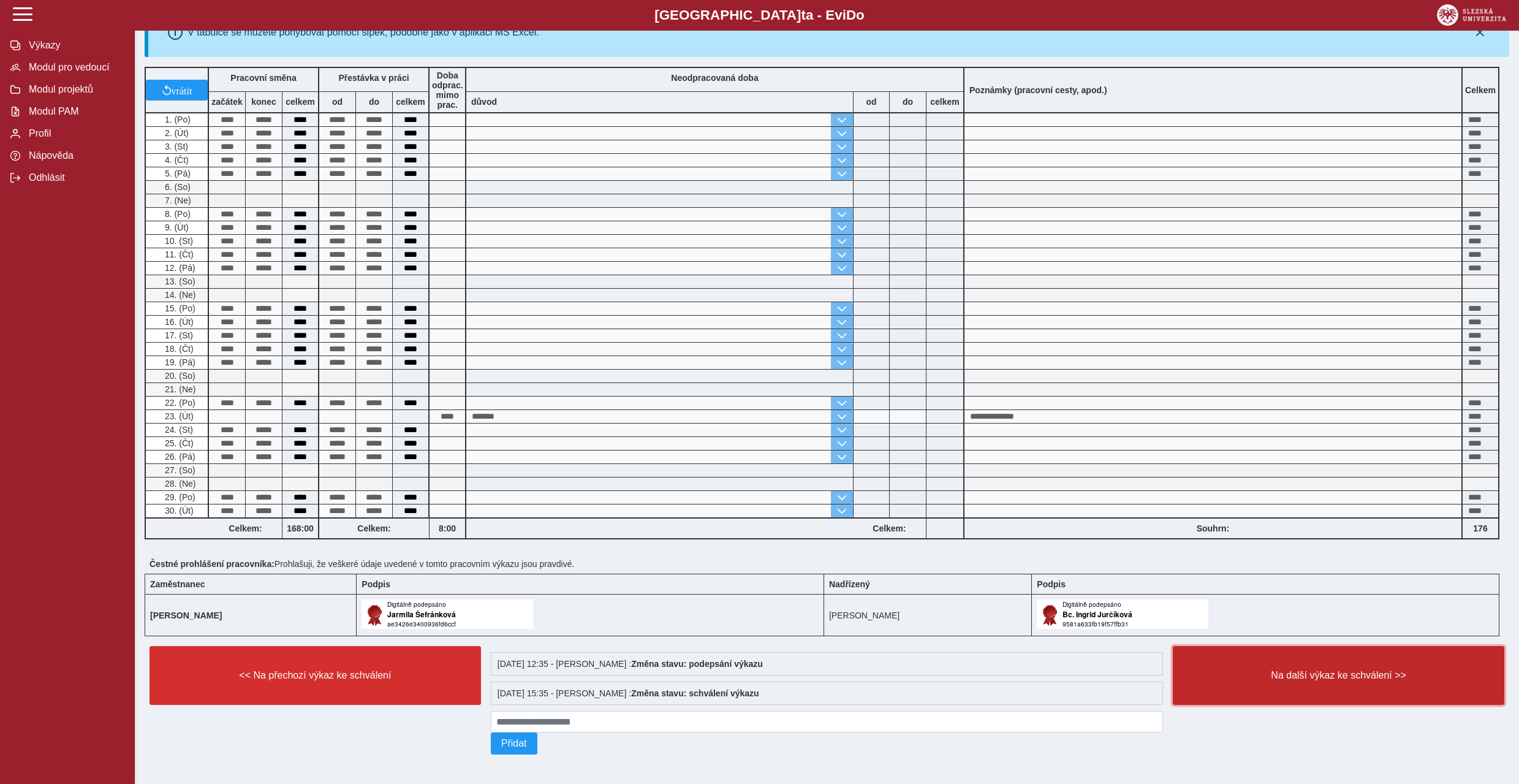
click at [1317, 662] on button "Na další výkaz ke schválení >>" at bounding box center [1339, 675] width 332 height 59
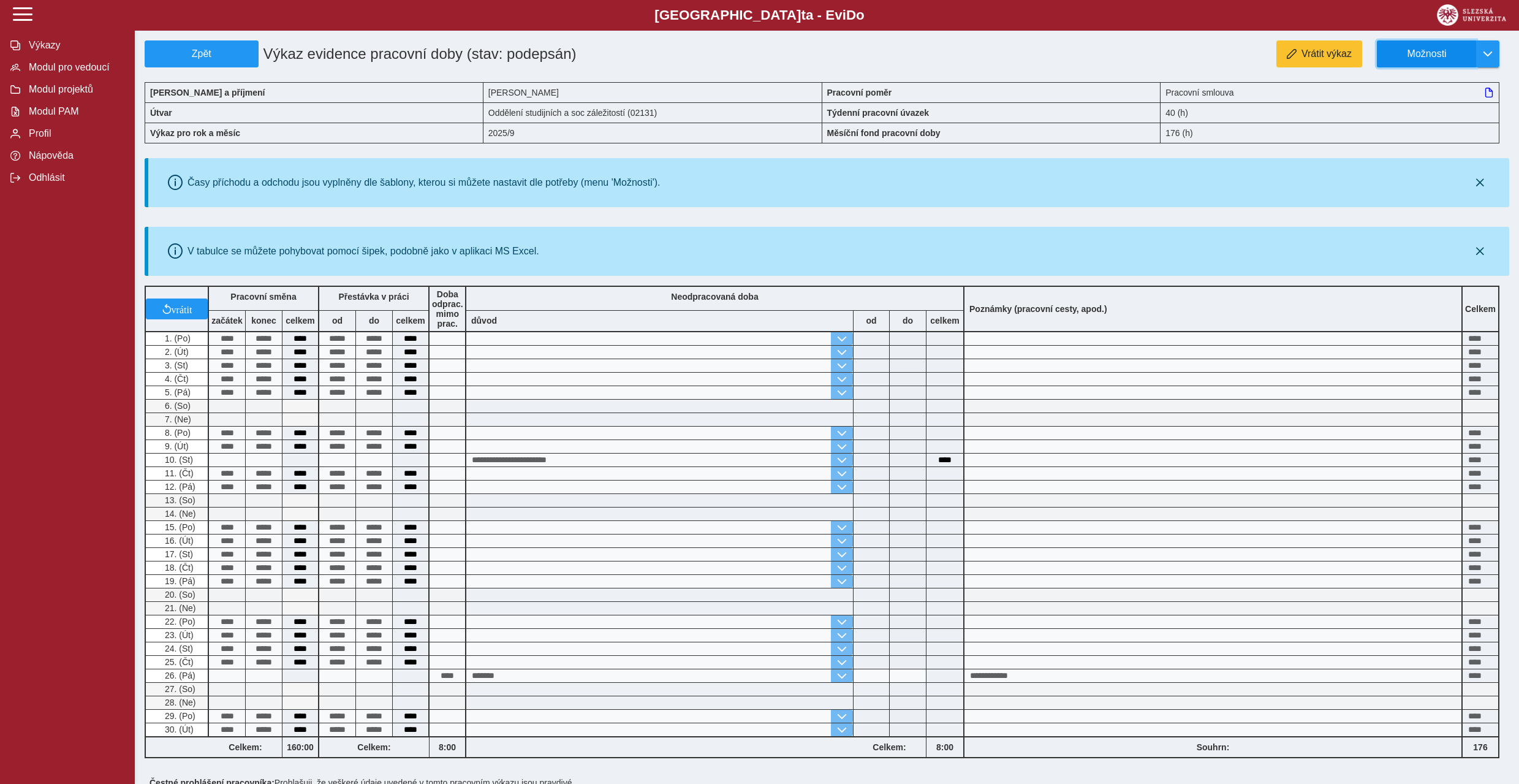
click at [1440, 53] on span "Možnosti" at bounding box center [1426, 54] width 79 height 11
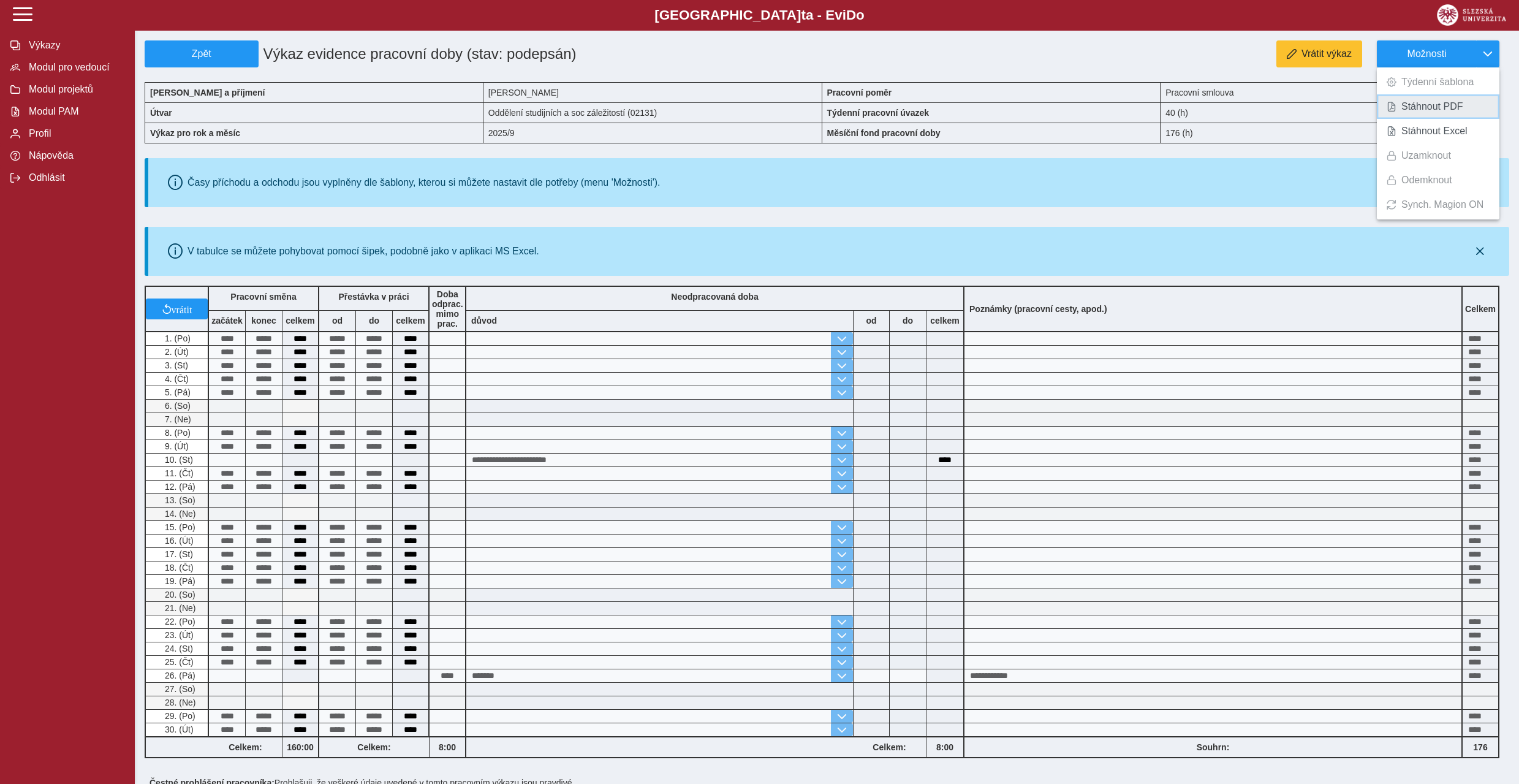
click at [1421, 108] on span "Stáhnout PDF" at bounding box center [1433, 107] width 62 height 10
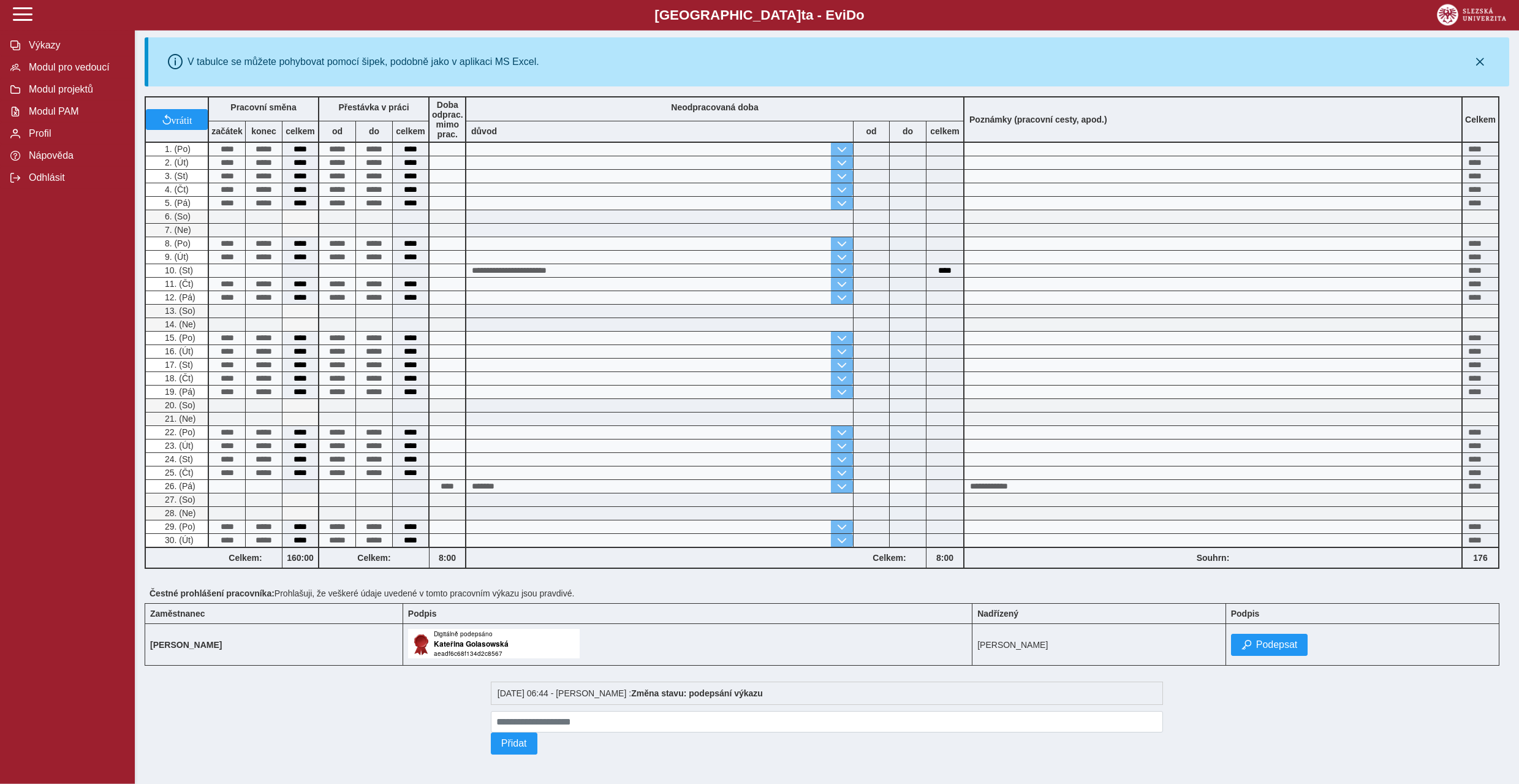
scroll to position [201, 0]
click at [1298, 640] on span "Podepsat" at bounding box center [1277, 644] width 42 height 11
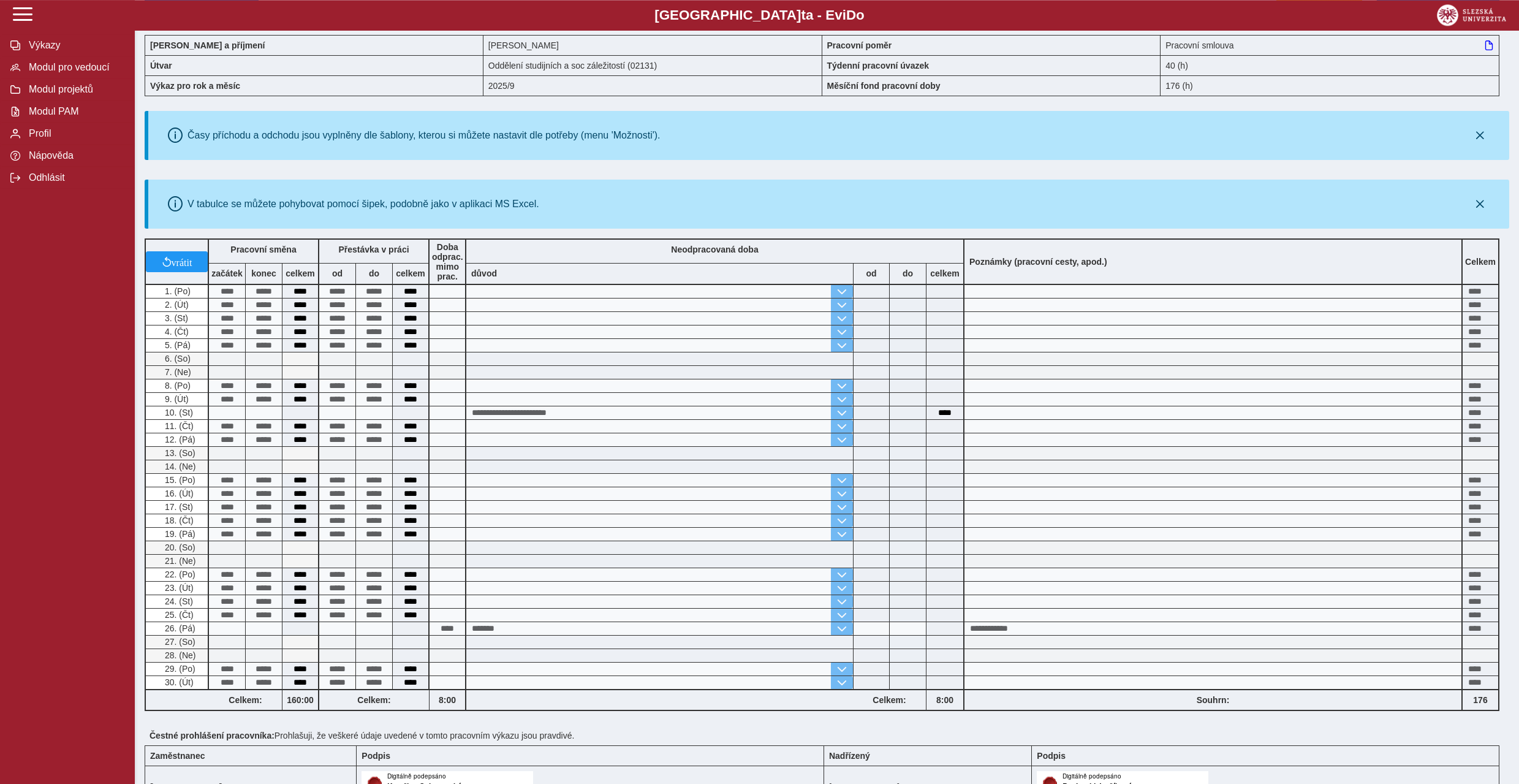
scroll to position [0, 0]
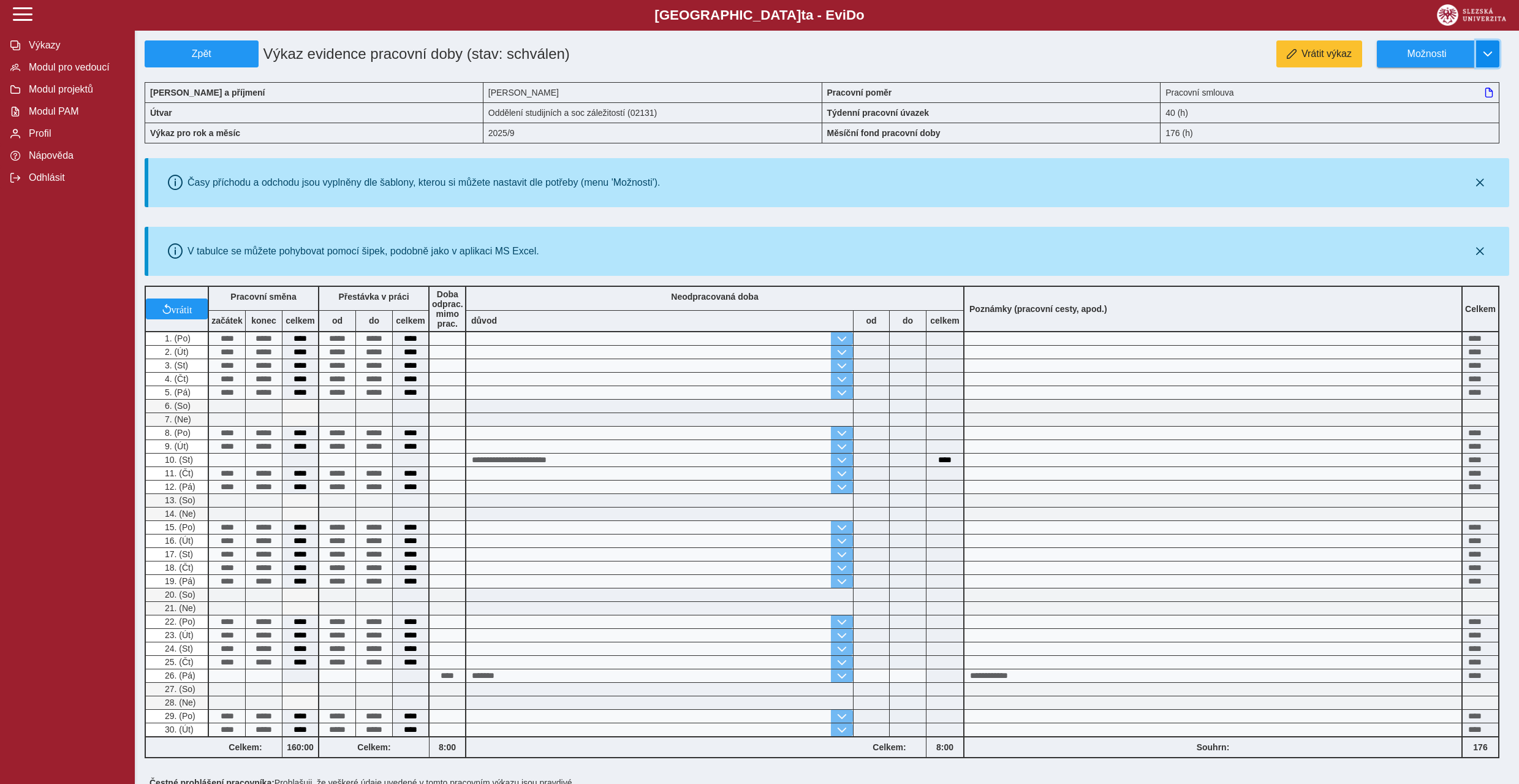
click at [1486, 50] on span "button" at bounding box center [1488, 54] width 10 height 10
click at [1429, 109] on span "Stáhnout PDF" at bounding box center [1433, 107] width 62 height 10
click at [191, 56] on span "Zpět" at bounding box center [201, 54] width 103 height 11
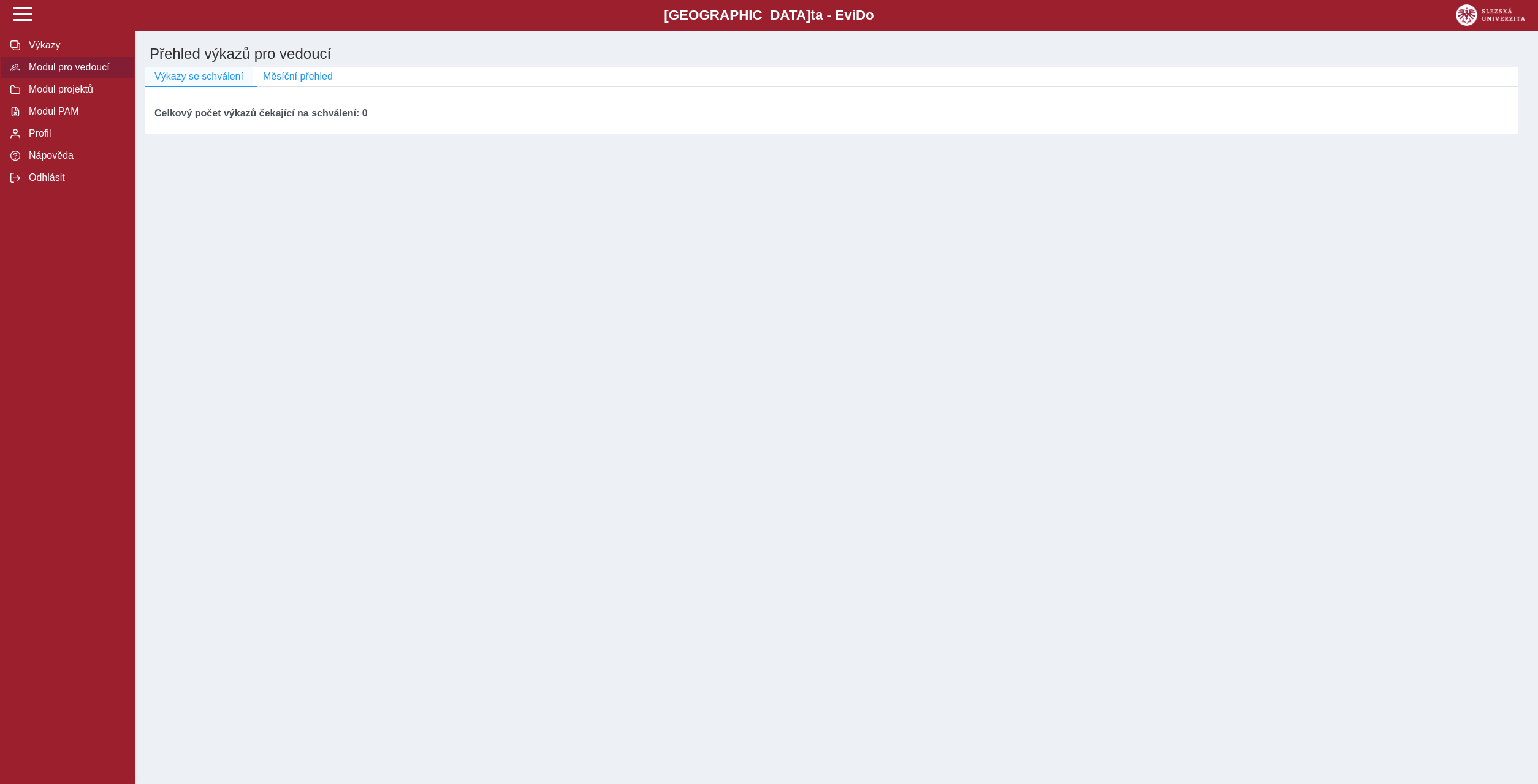
click at [204, 79] on span "Výkazy se schválení" at bounding box center [199, 76] width 89 height 11
click at [292, 76] on span "Měsíční přehled" at bounding box center [298, 76] width 70 height 11
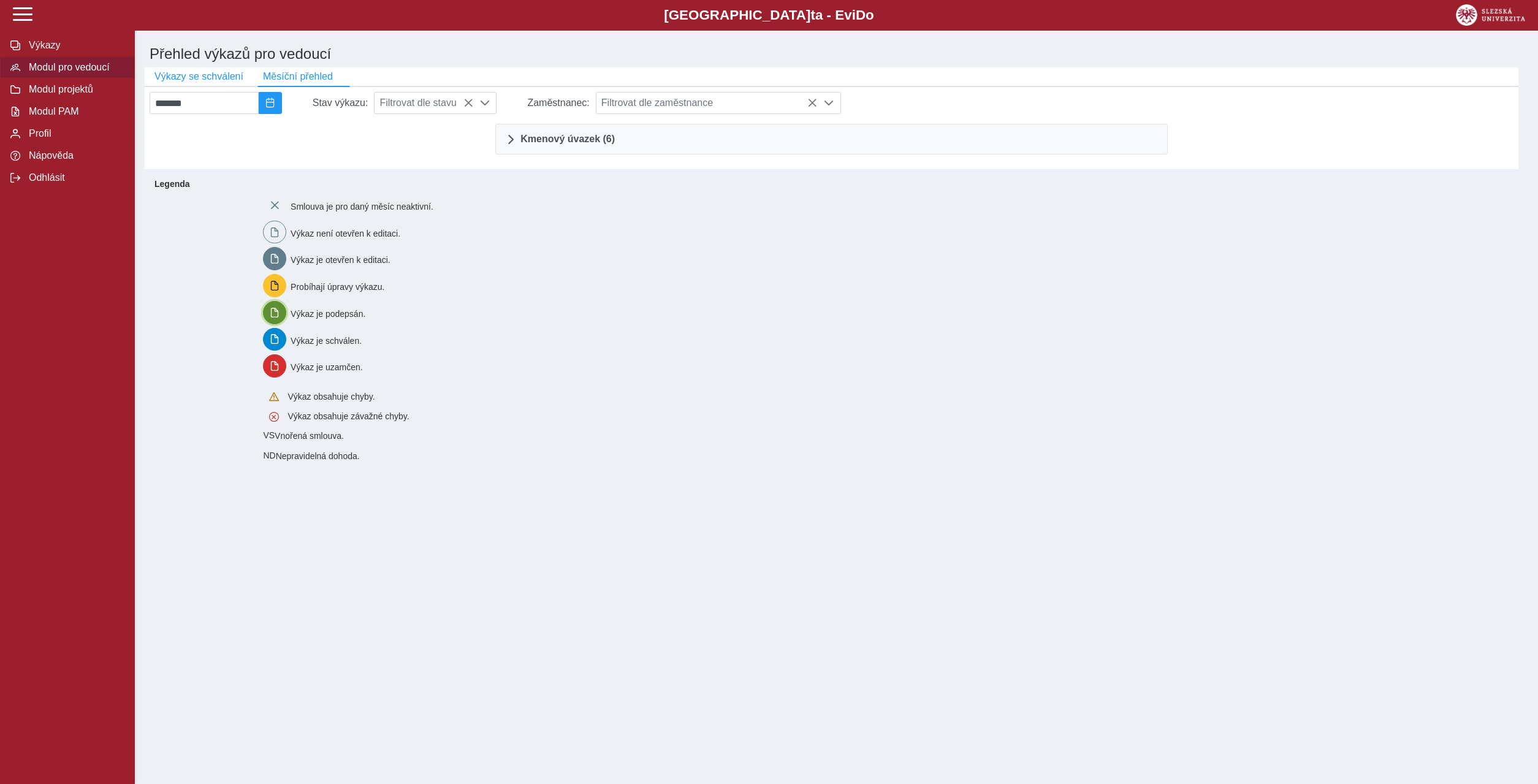
click at [279, 317] on span "button" at bounding box center [274, 313] width 10 height 10
click at [325, 318] on span "Výkaz je podepsán." at bounding box center [327, 313] width 75 height 10
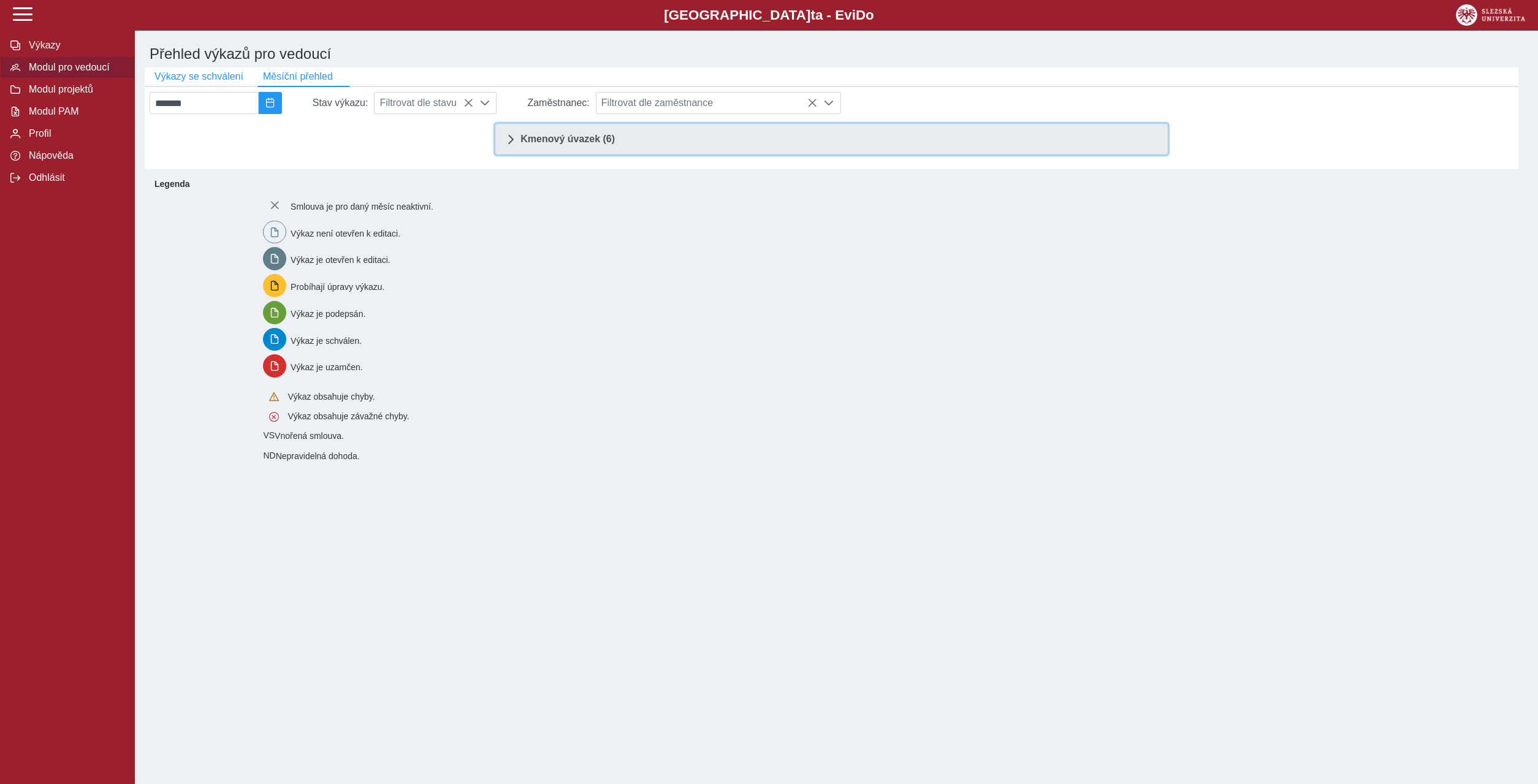
click at [513, 140] on span at bounding box center [510, 139] width 10 height 10
